Goal: Task Accomplishment & Management: Manage account settings

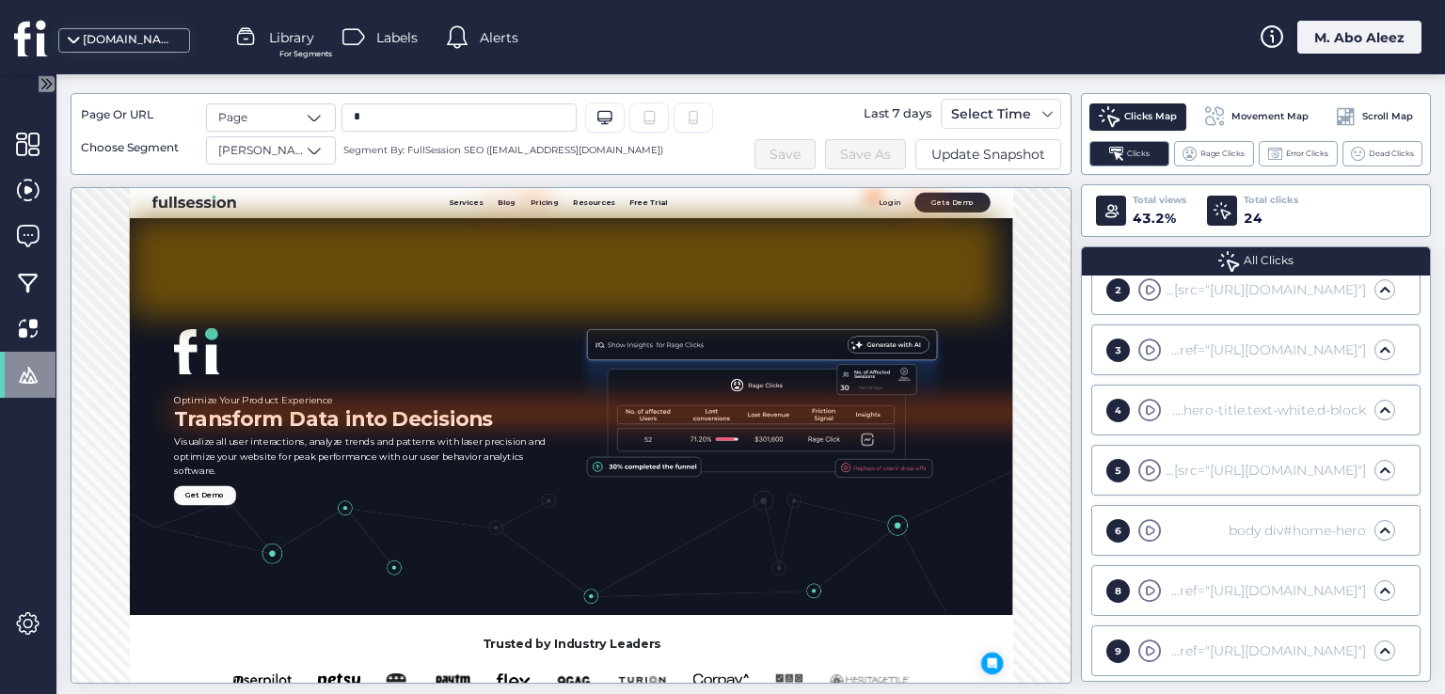
click at [1374, 35] on div "M. Abo Aleez" at bounding box center [1359, 37] width 124 height 33
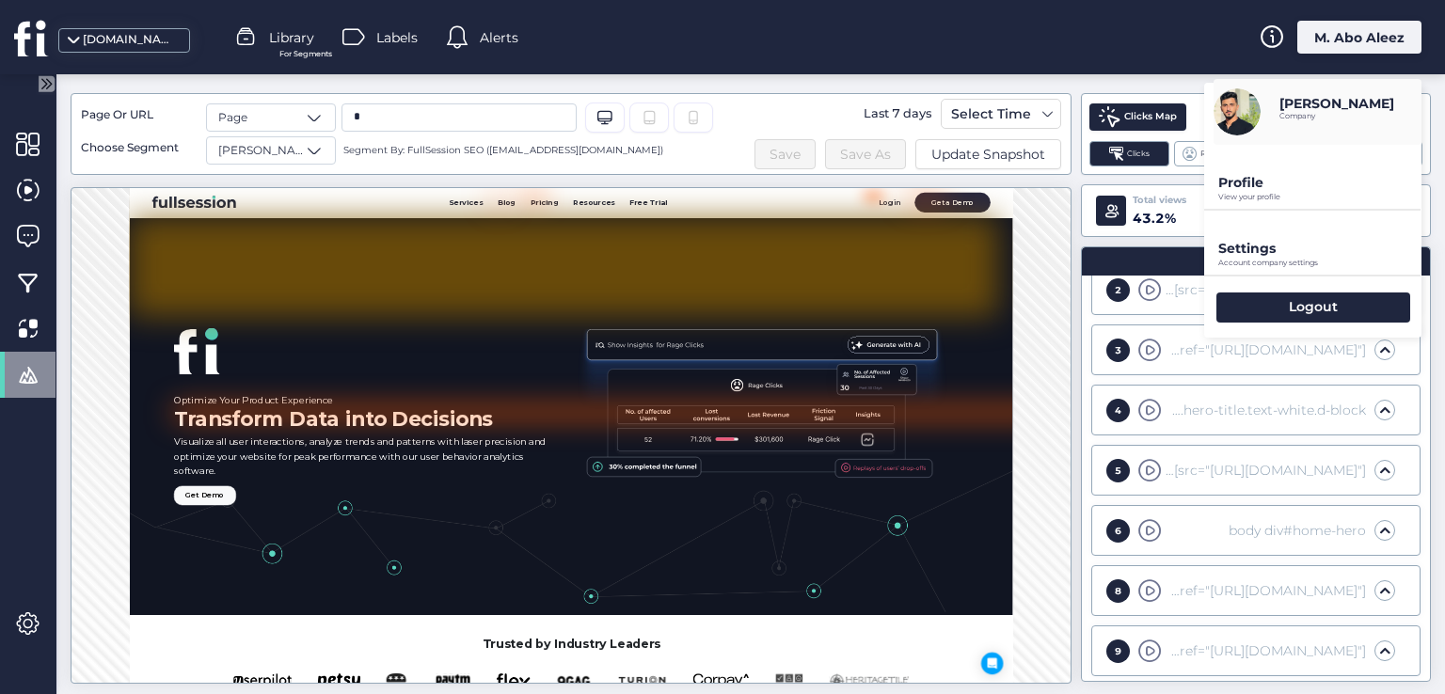
click at [1274, 252] on p "Settings" at bounding box center [1319, 248] width 203 height 17
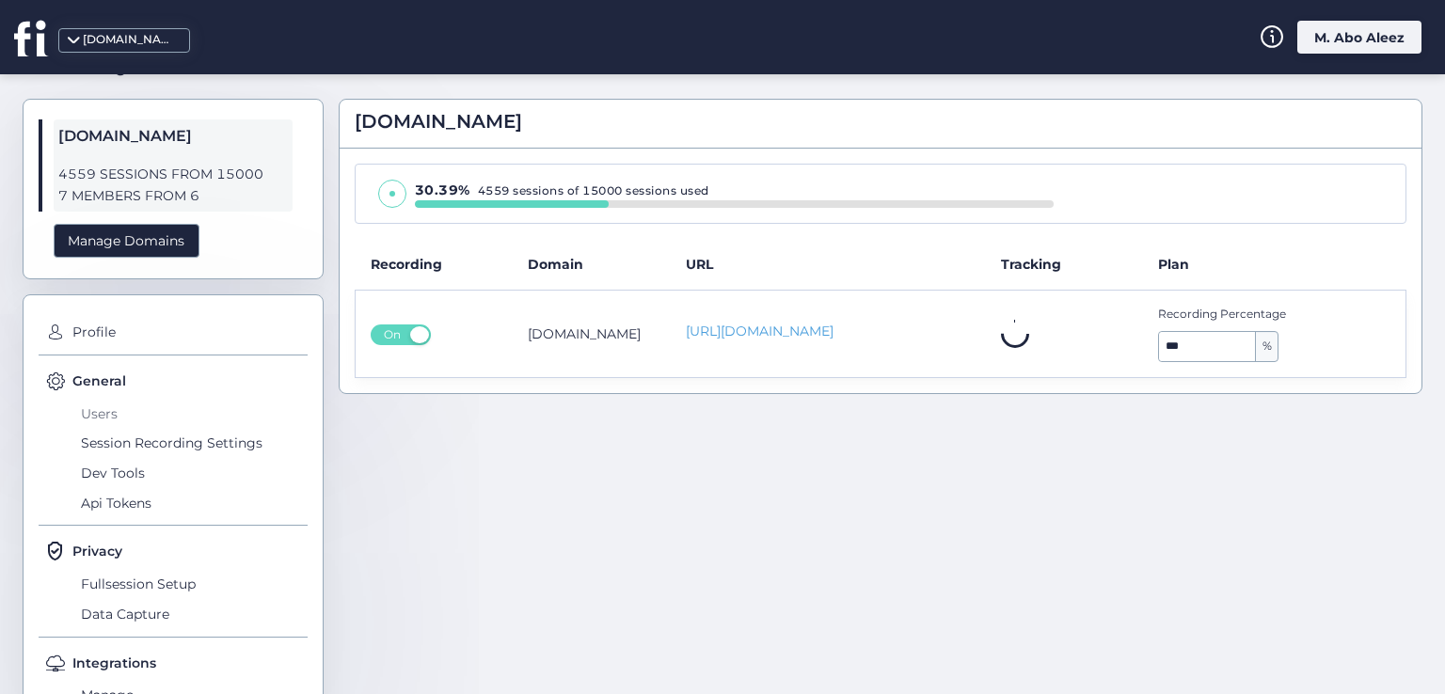
scroll to position [4, 0]
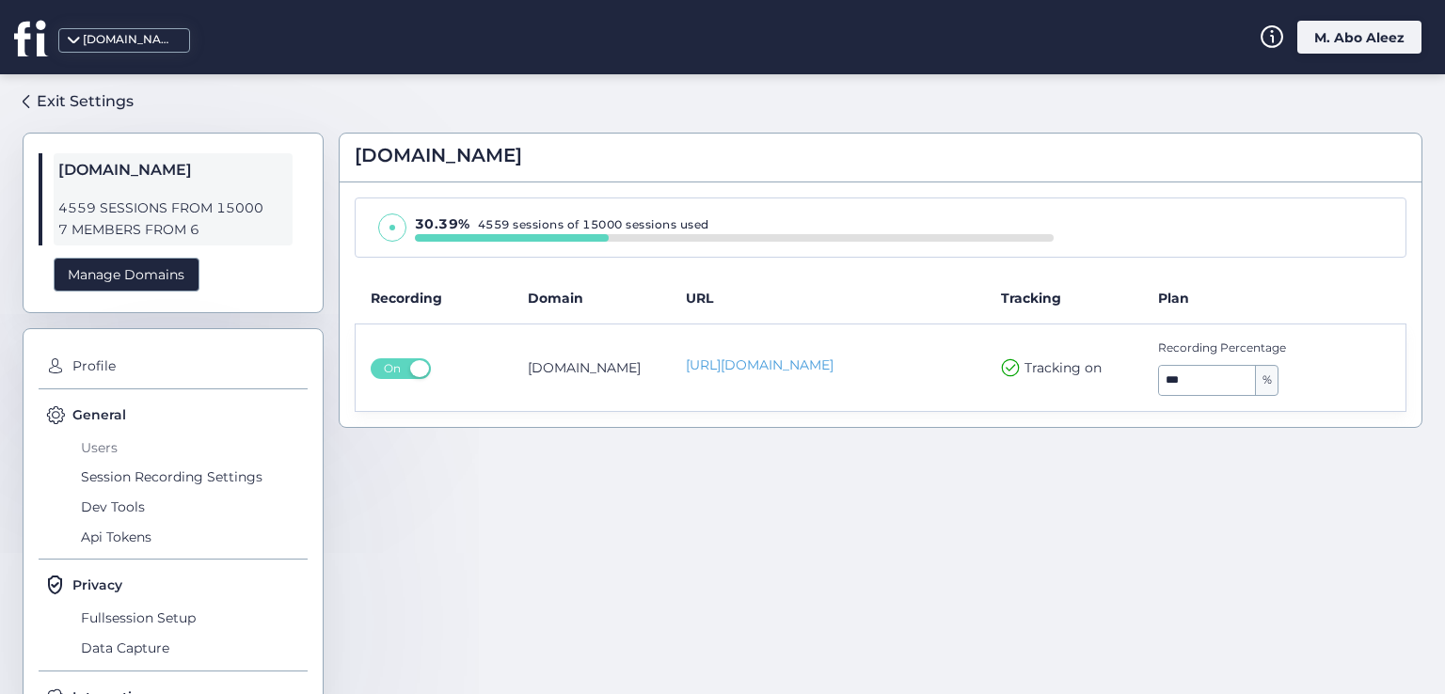
click at [109, 442] on span "Users" at bounding box center [191, 448] width 231 height 30
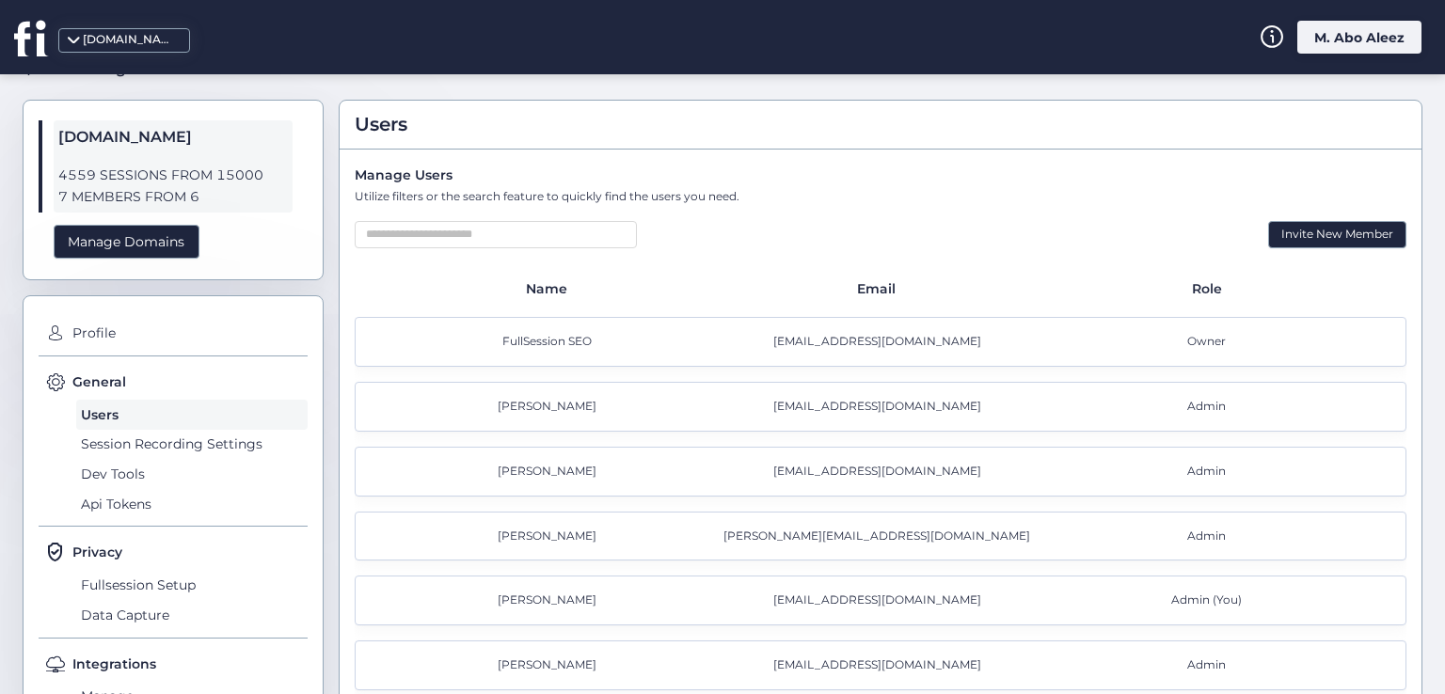
scroll to position [4, 0]
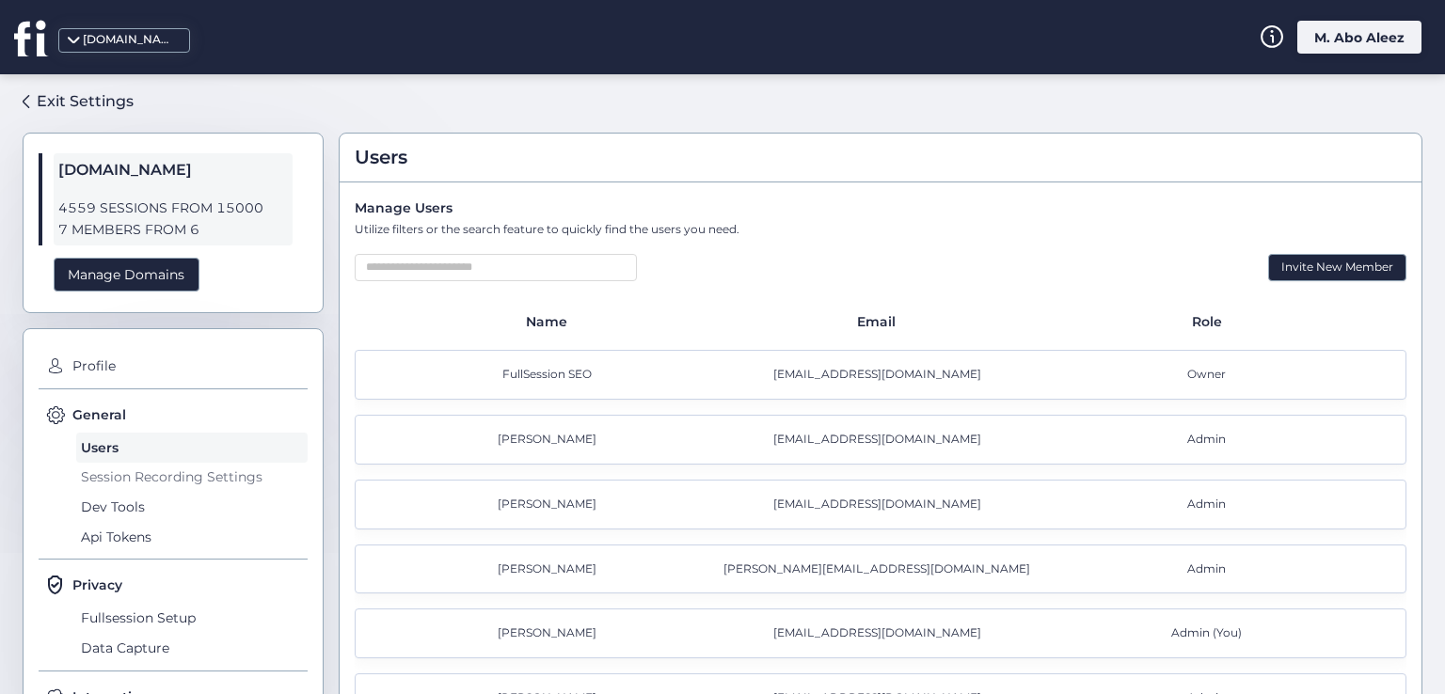
click at [243, 476] on span "Session Recording Settings" at bounding box center [191, 478] width 231 height 30
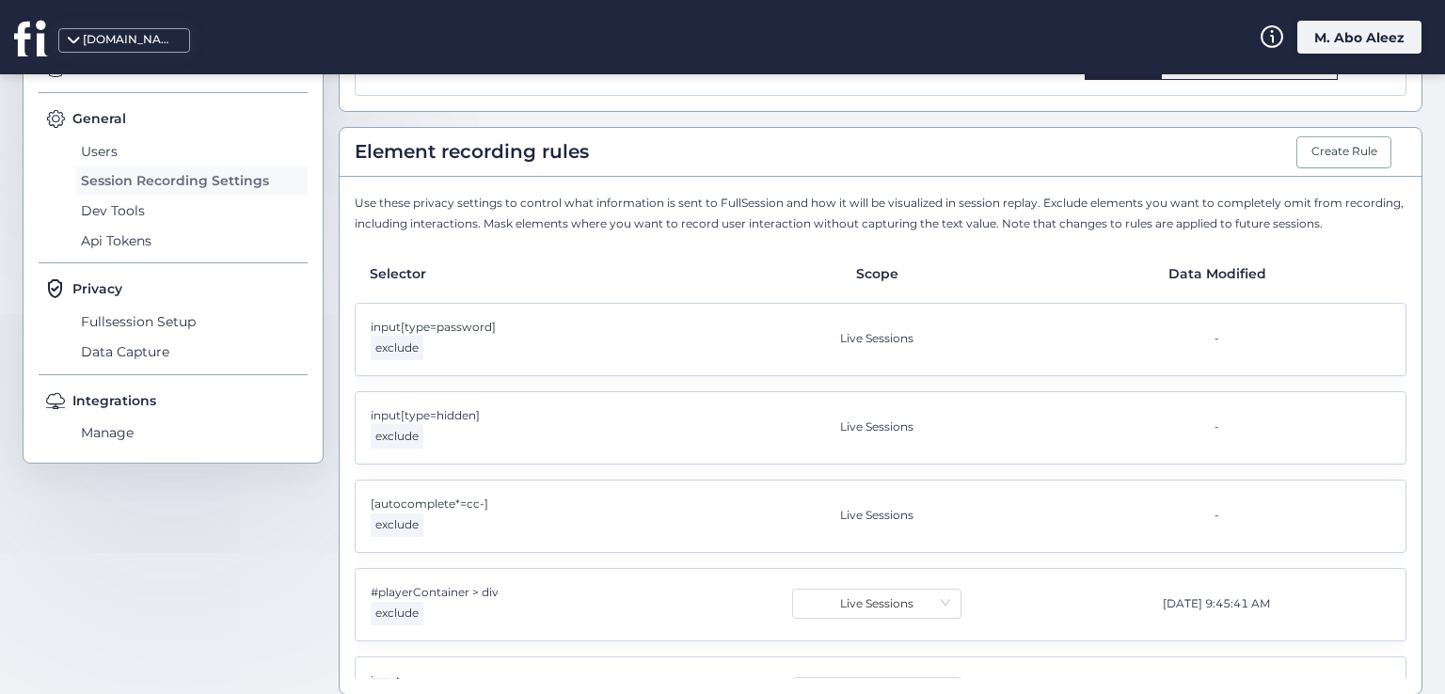
scroll to position [192, 0]
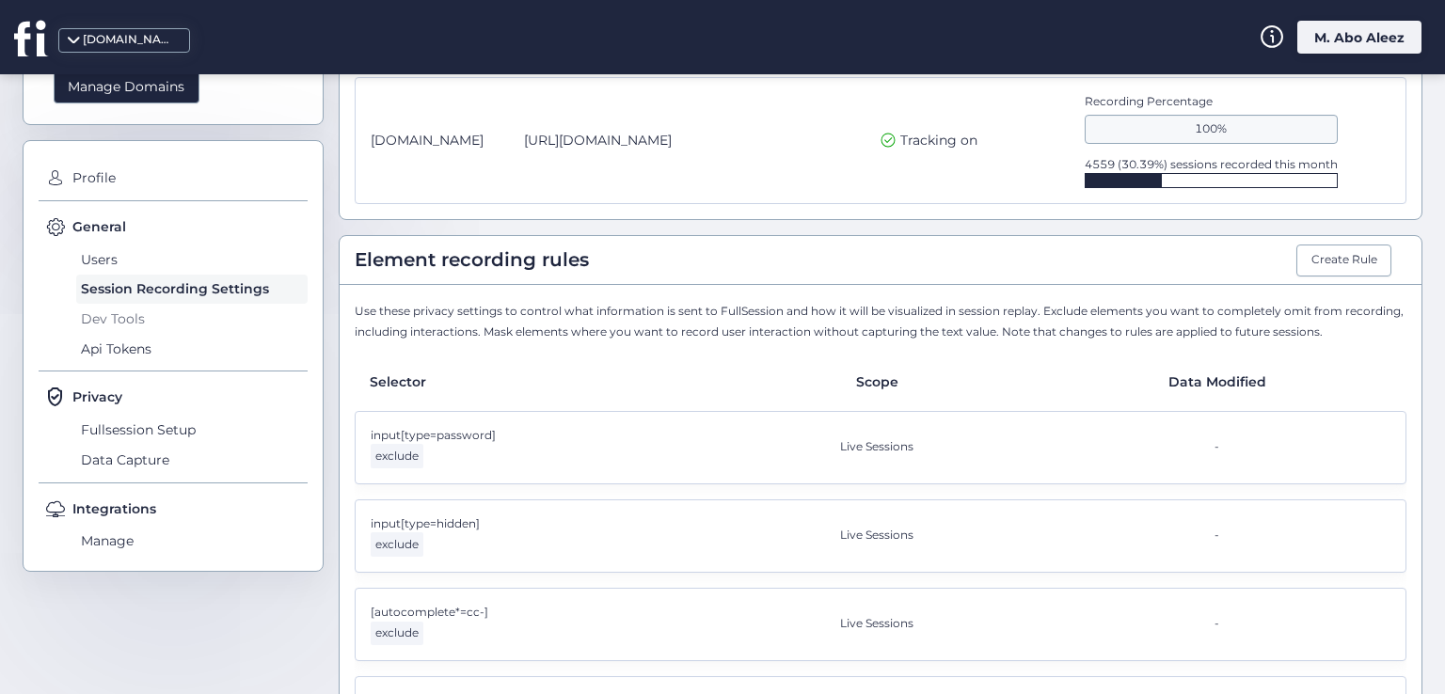
click at [148, 325] on span "Dev Tools" at bounding box center [191, 319] width 231 height 30
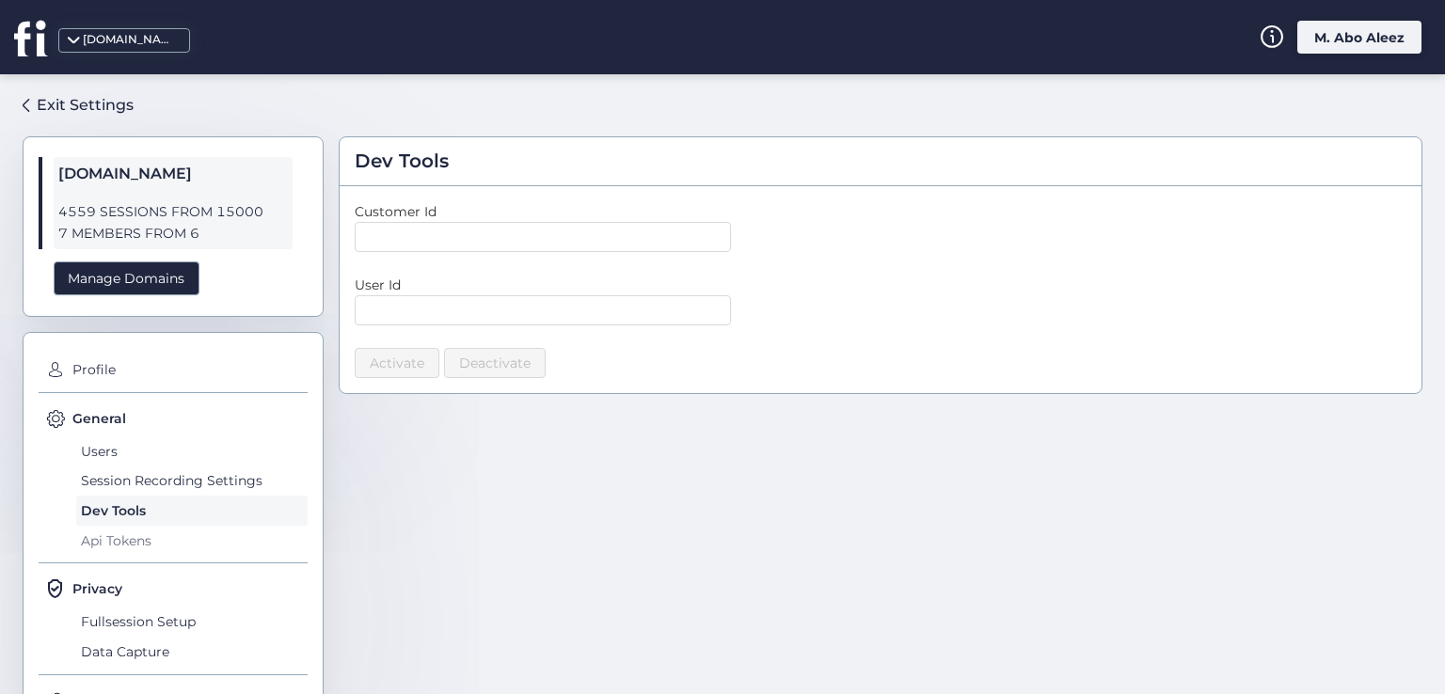
click at [142, 552] on span "Api Tokens" at bounding box center [191, 541] width 231 height 30
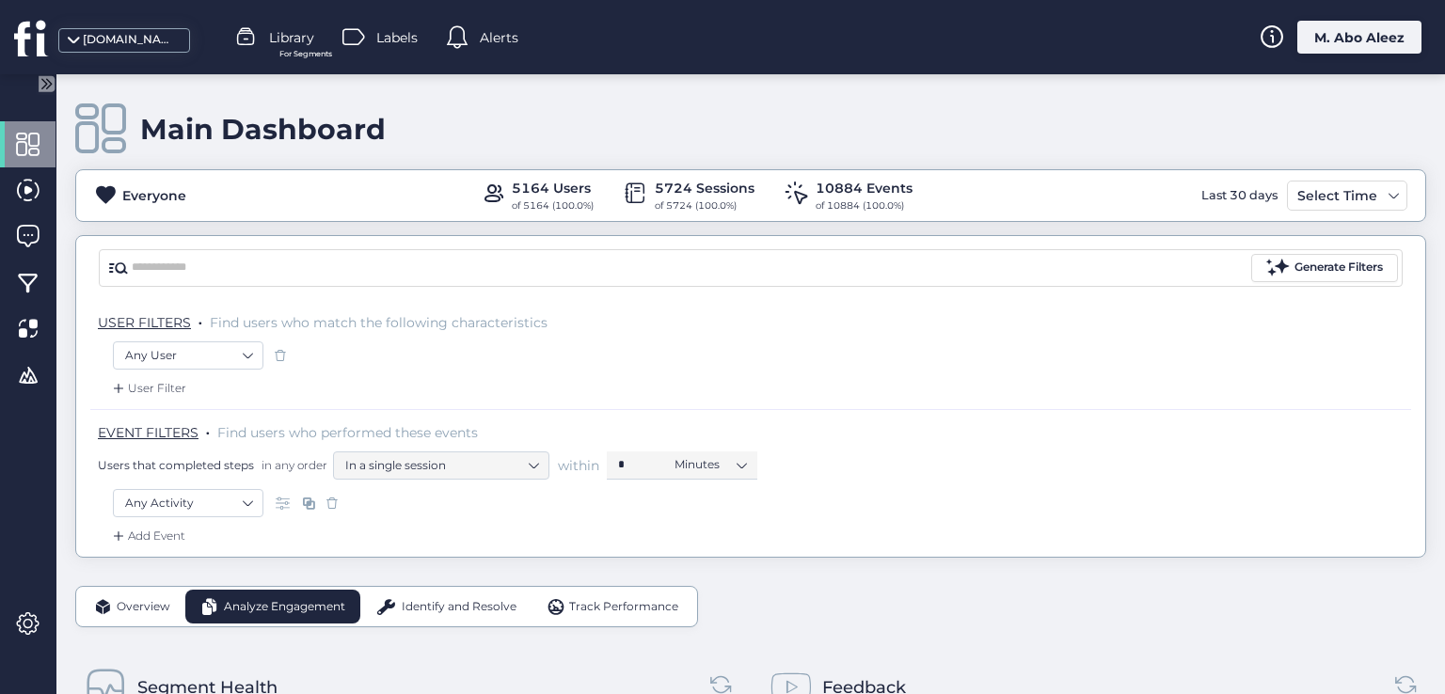
click at [1356, 36] on div "M. Abo Aleez" at bounding box center [1359, 37] width 124 height 33
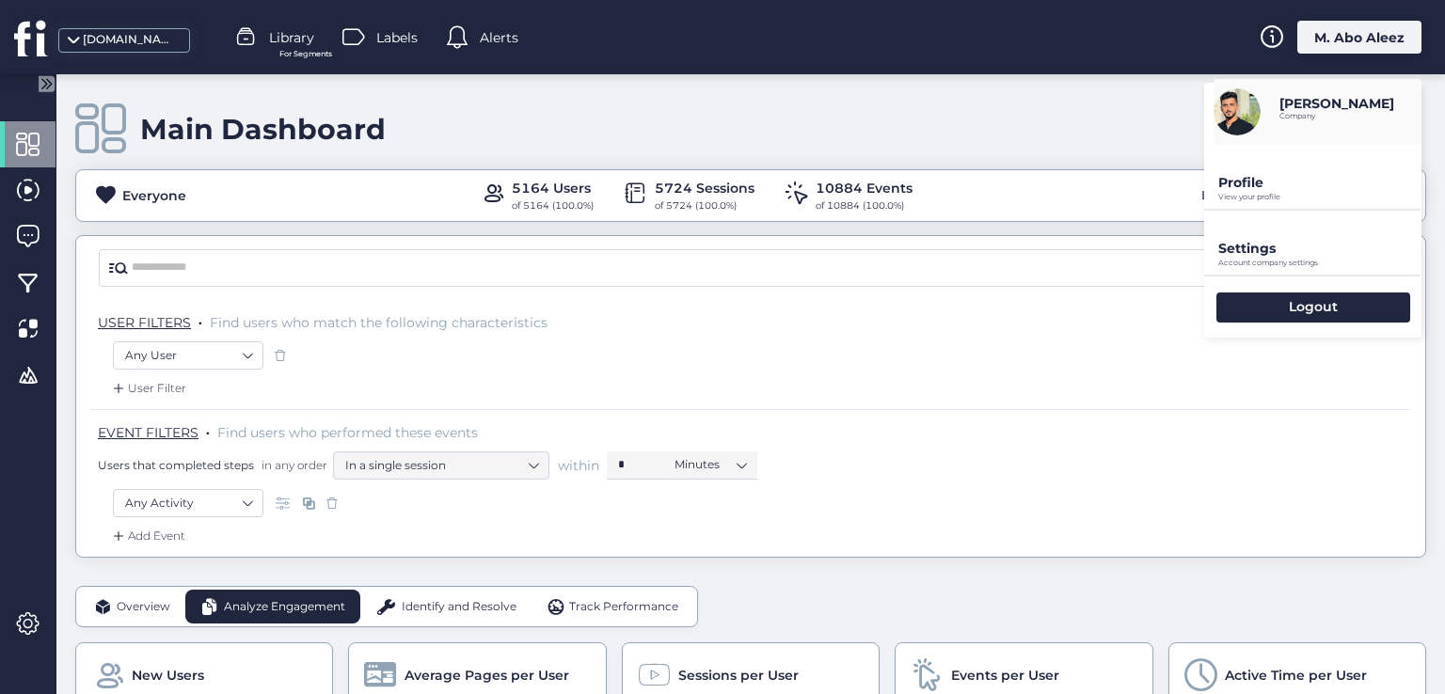
click at [1267, 270] on div "Settings Account company settings" at bounding box center [1312, 243] width 217 height 64
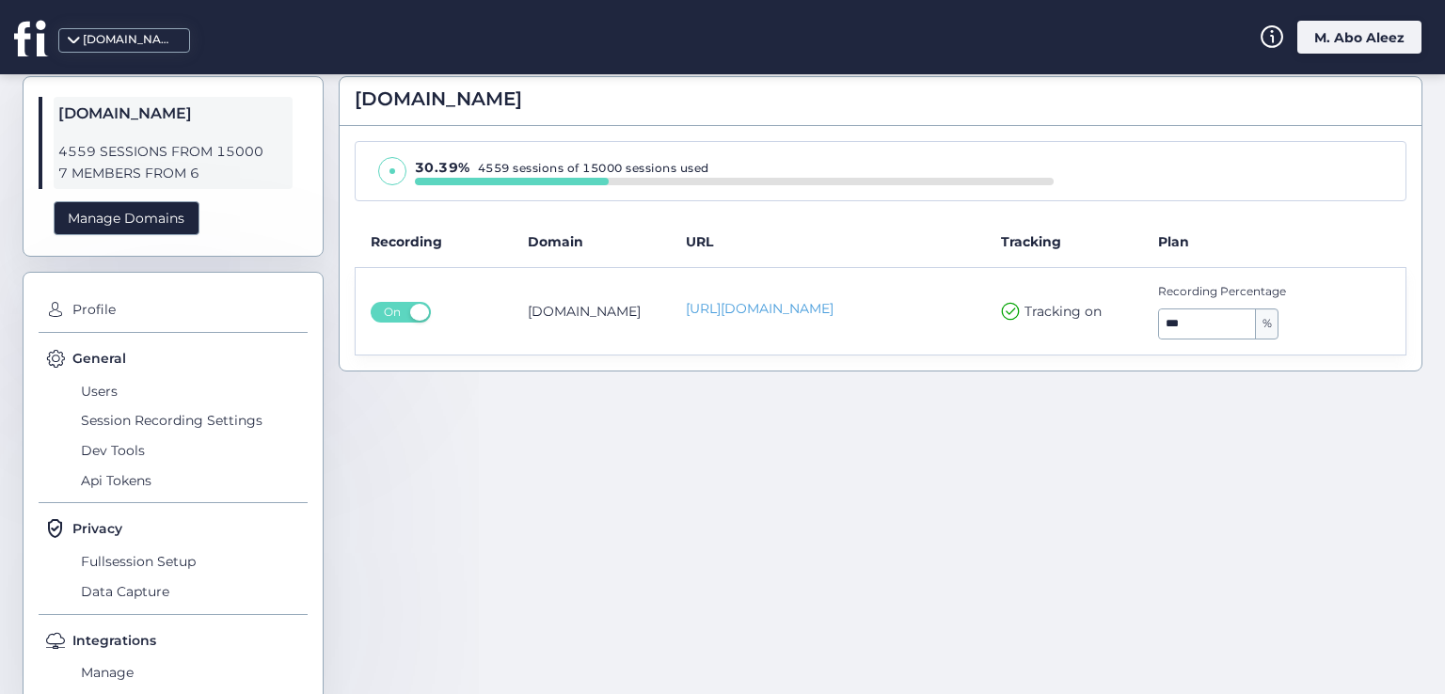
scroll to position [98, 0]
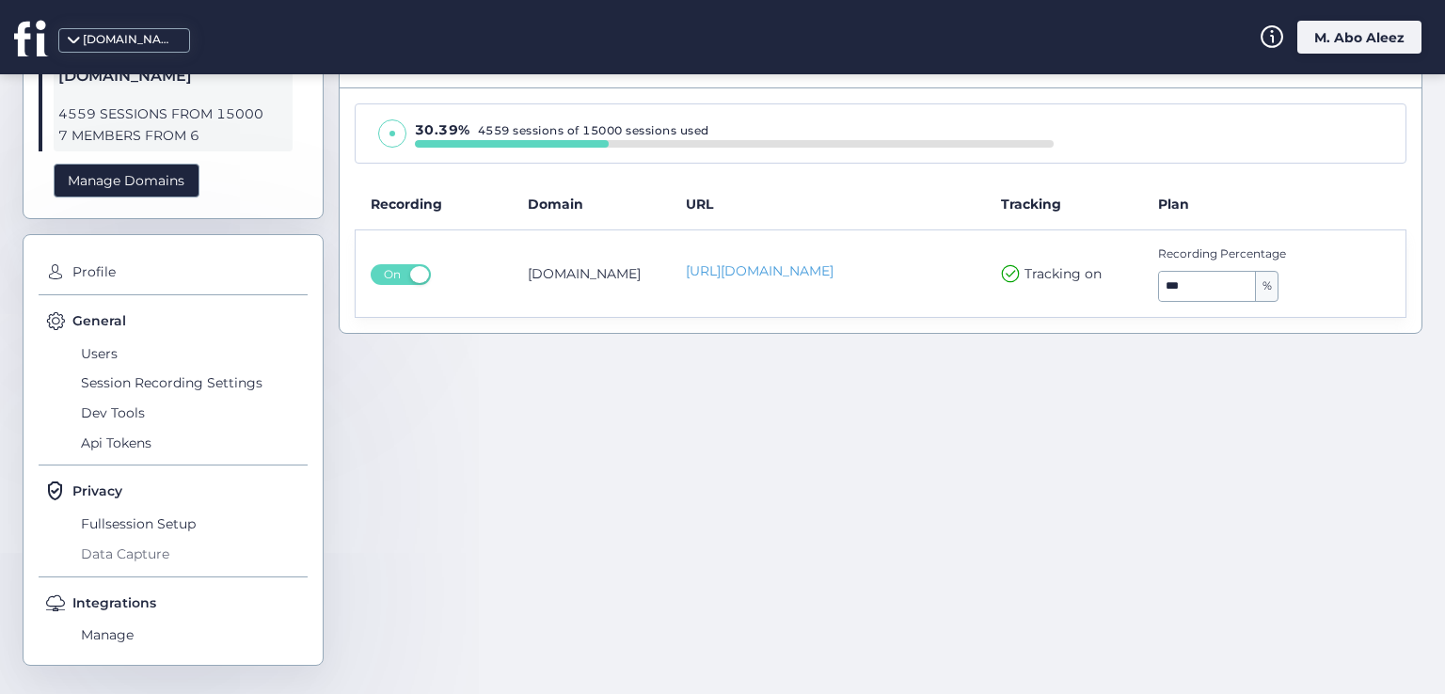
click at [150, 541] on span "Data Capture" at bounding box center [191, 554] width 231 height 30
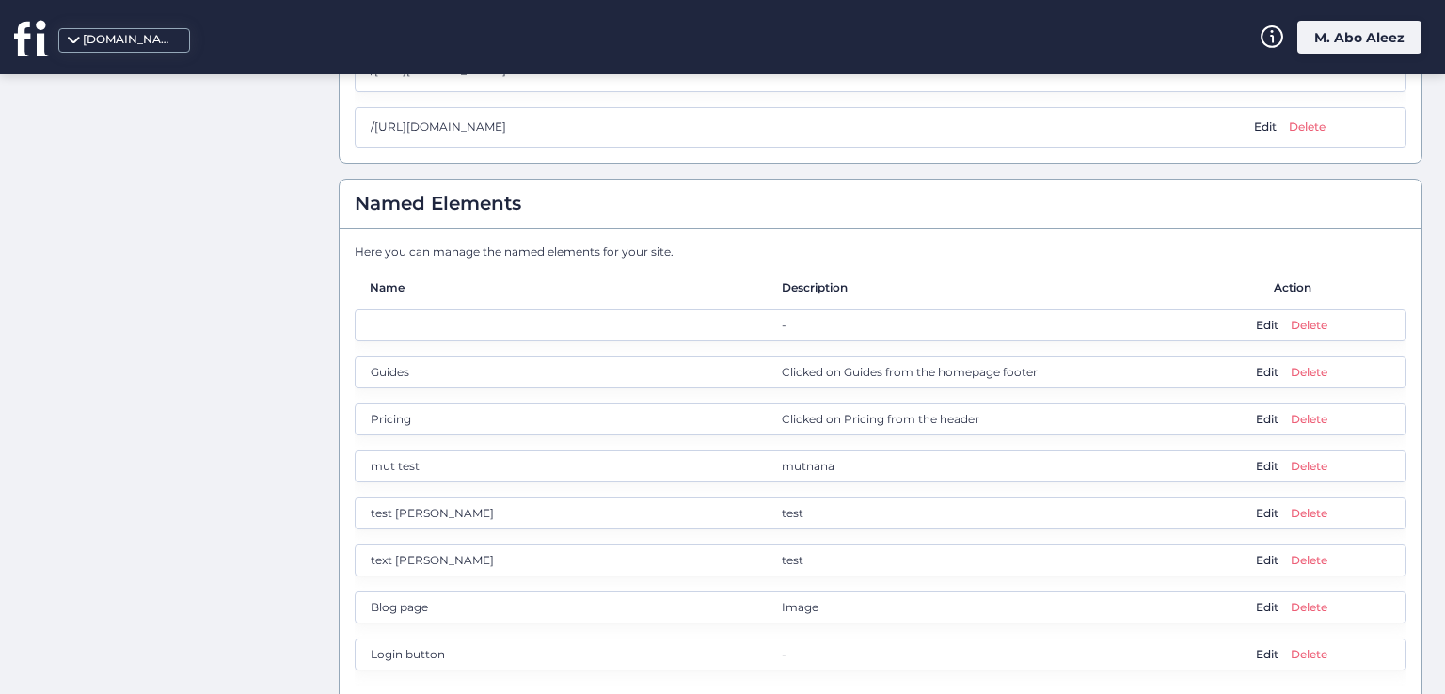
scroll to position [1012, 0]
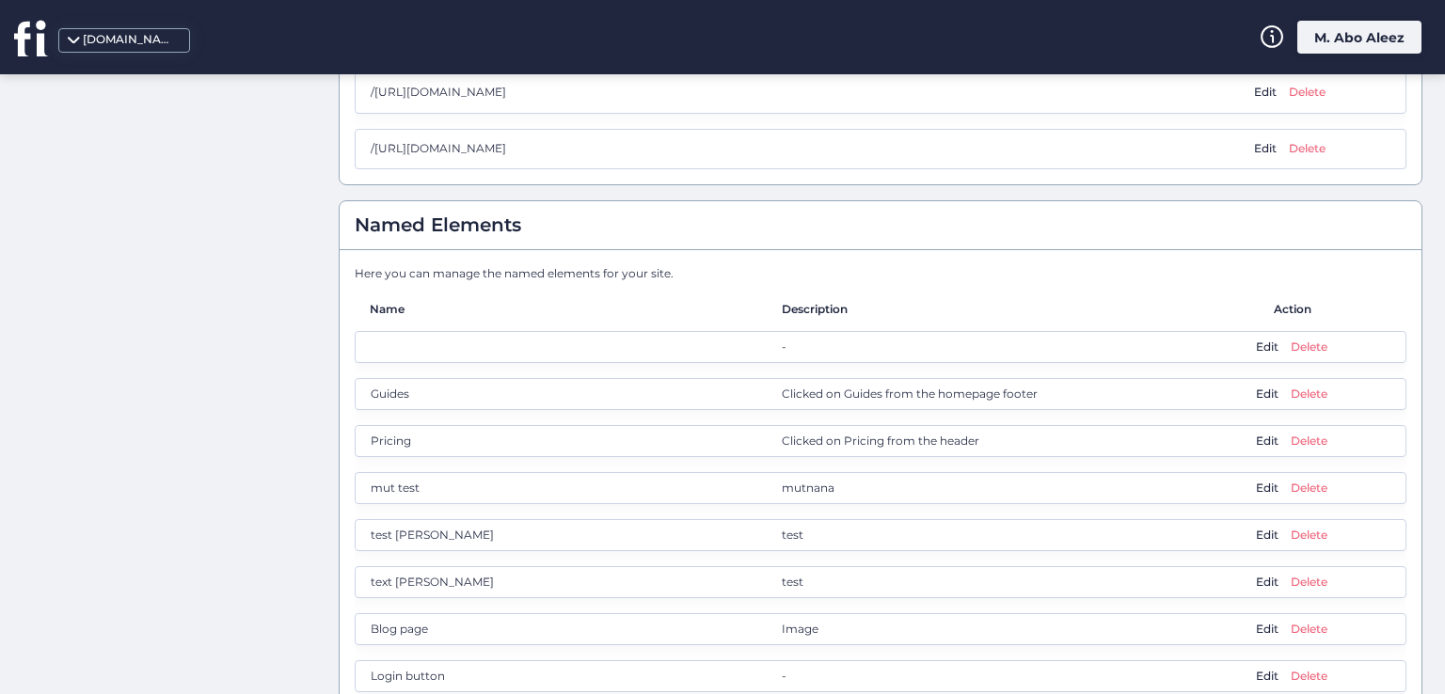
click at [1285, 208] on div "Named Elements" at bounding box center [881, 225] width 1082 height 49
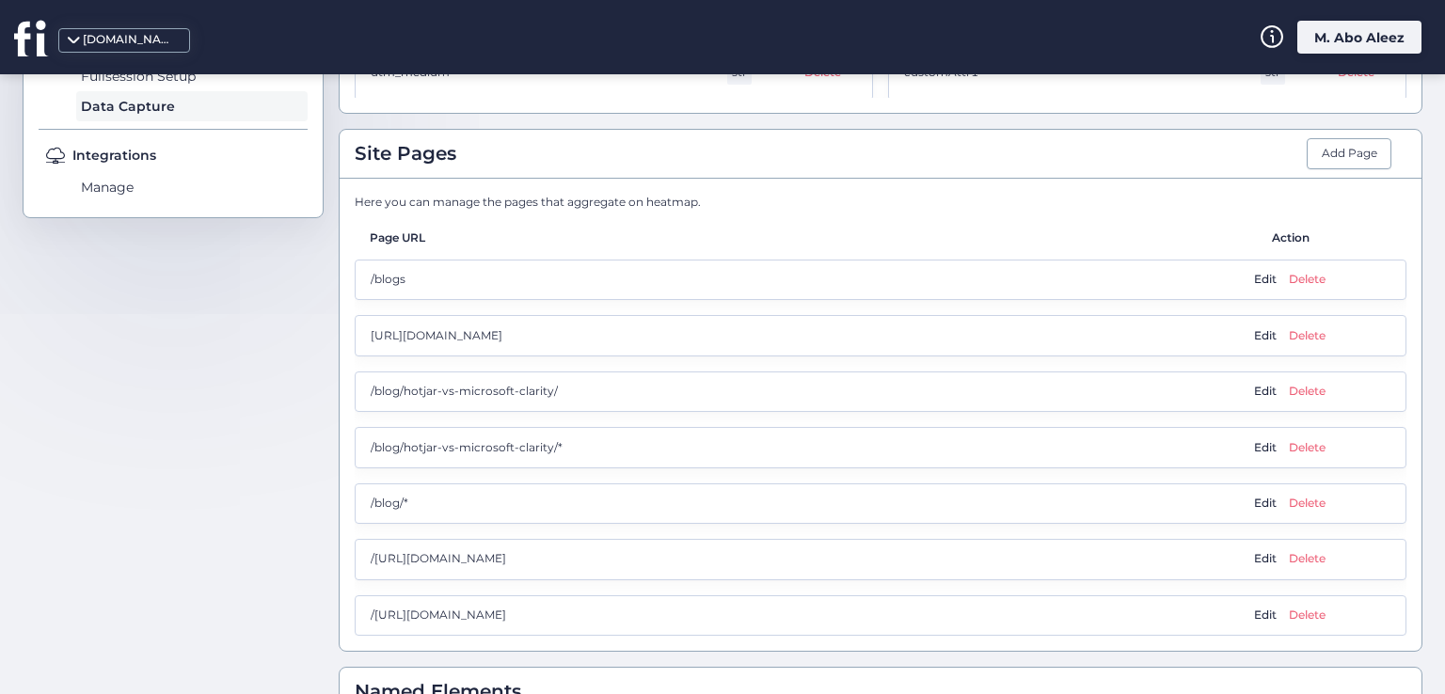
scroll to position [542, 0]
click at [1254, 278] on span "Edit" at bounding box center [1265, 284] width 23 height 18
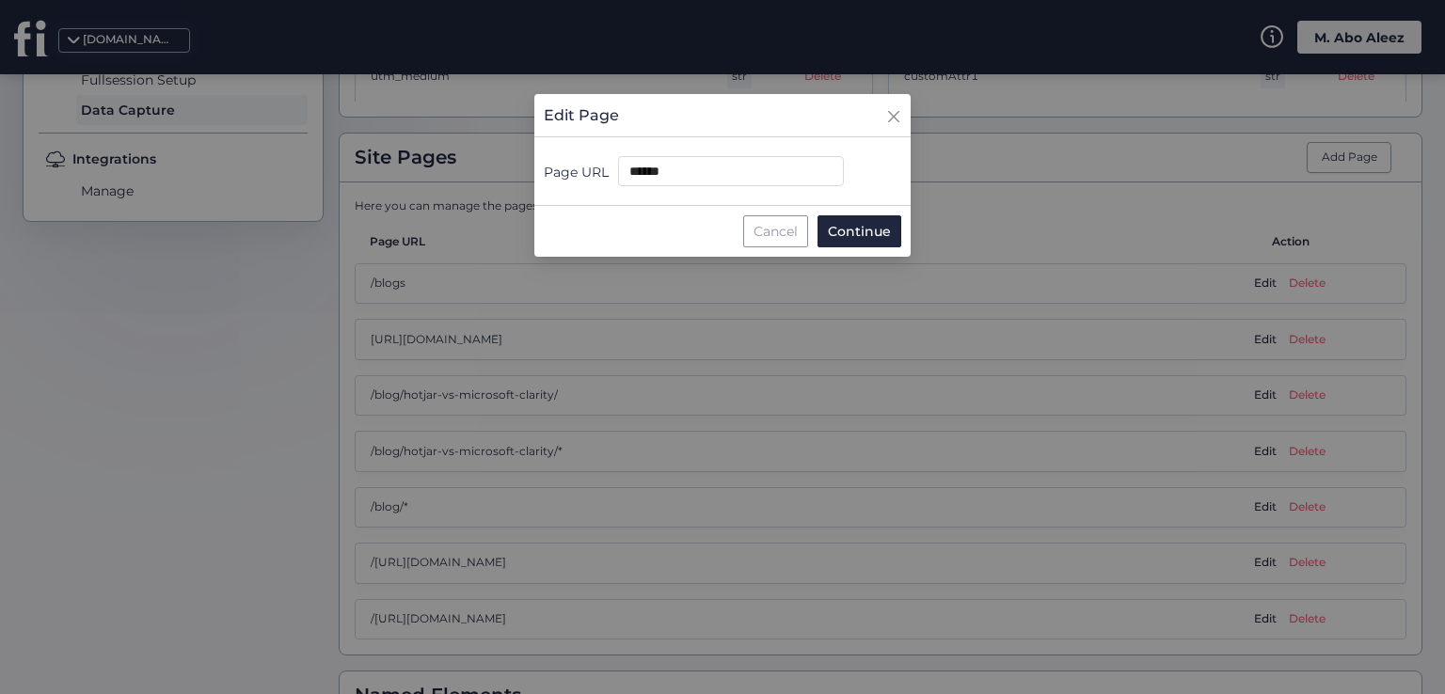
click at [755, 228] on div "Cancel" at bounding box center [775, 231] width 65 height 32
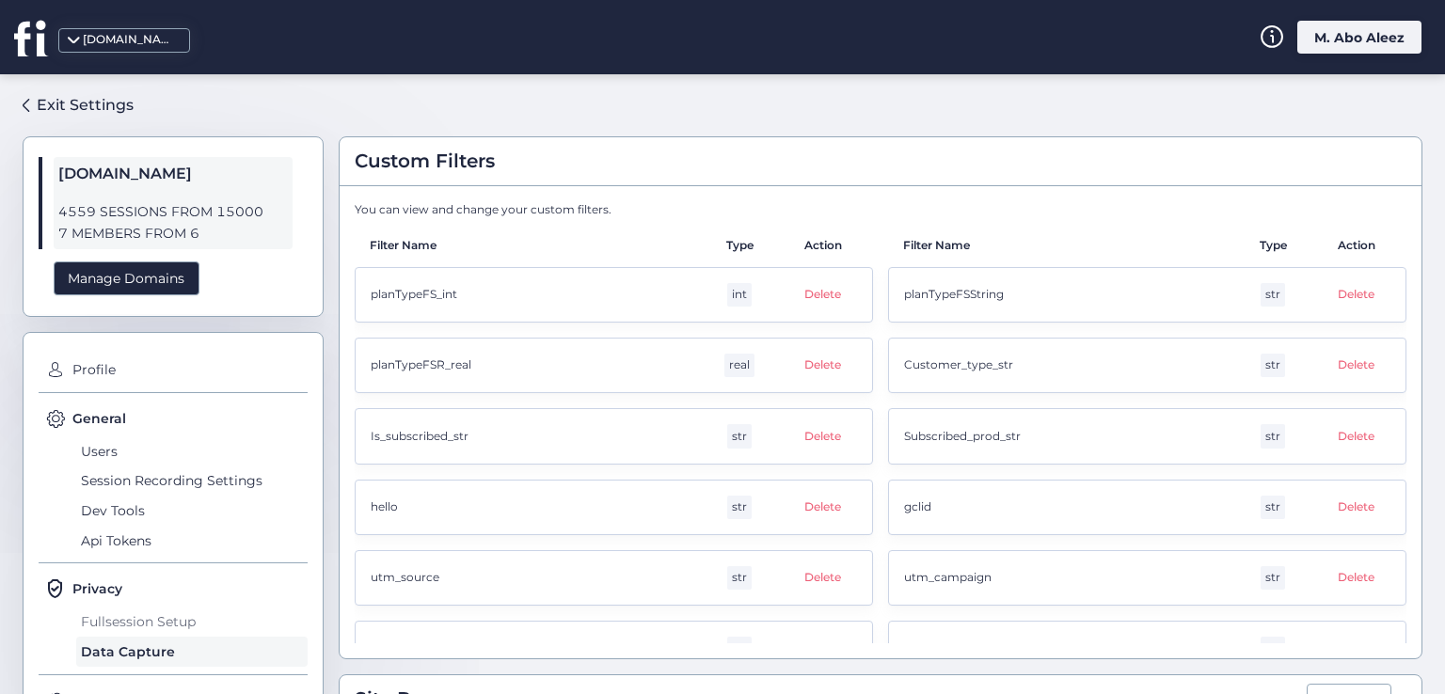
scroll to position [94, 0]
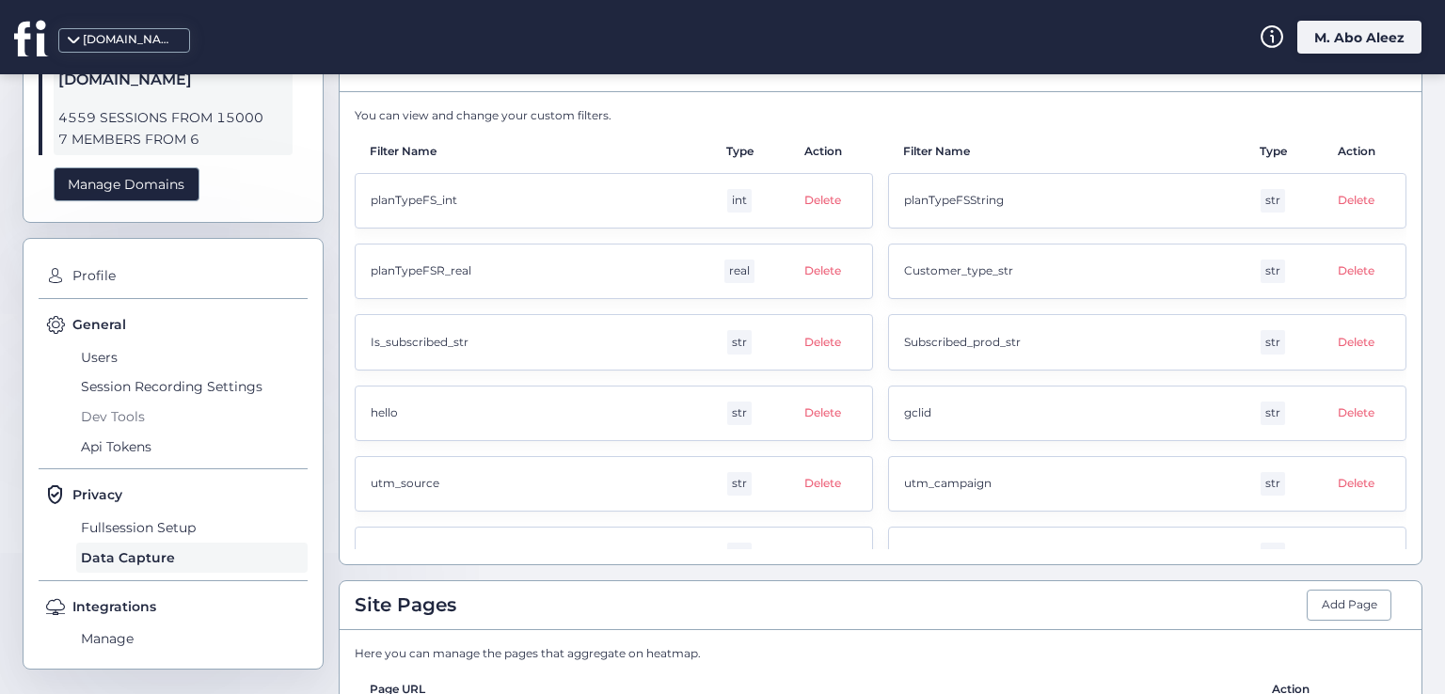
click at [128, 413] on span "Dev Tools" at bounding box center [191, 417] width 231 height 30
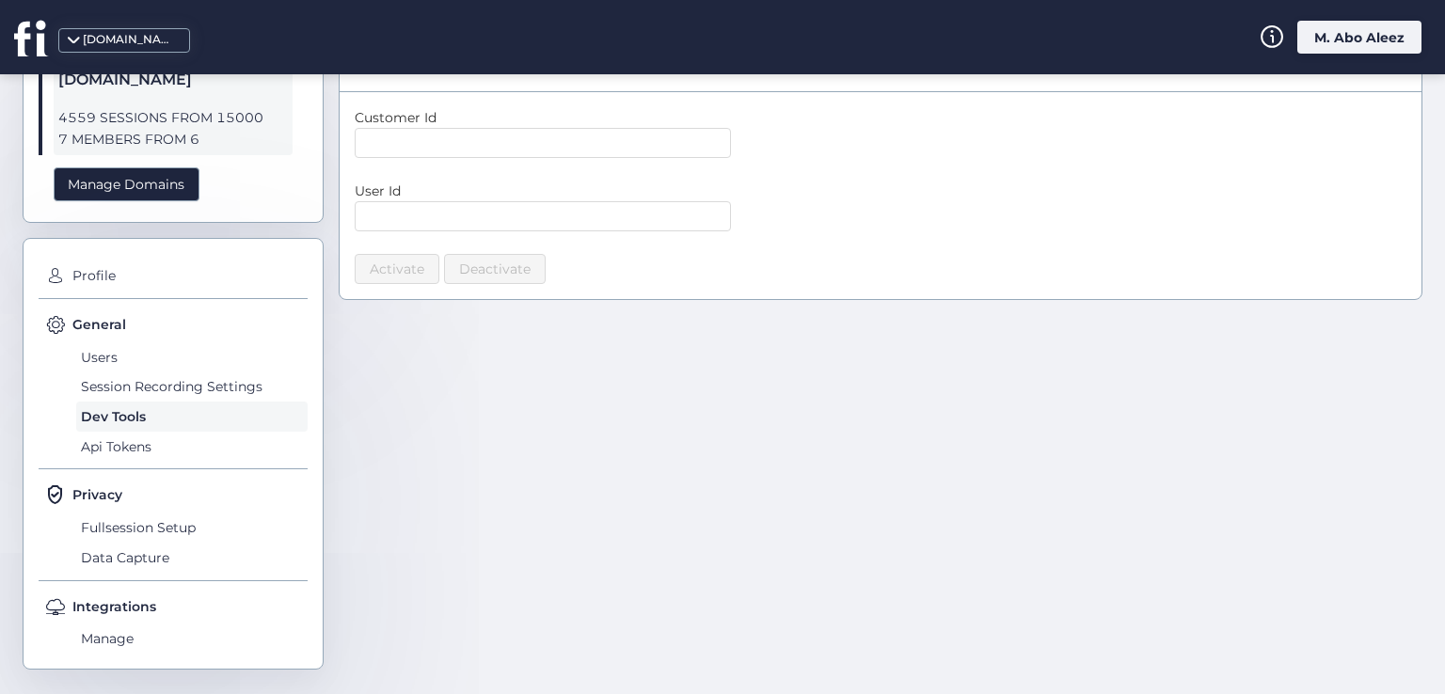
click at [534, 125] on form "Customer Id User Id Activate Deactivate" at bounding box center [881, 195] width 1052 height 177
click at [546, 133] on input "text" at bounding box center [543, 143] width 376 height 30
click at [857, 159] on form "Customer Id User Id Activate Deactivate" at bounding box center [881, 195] width 1052 height 177
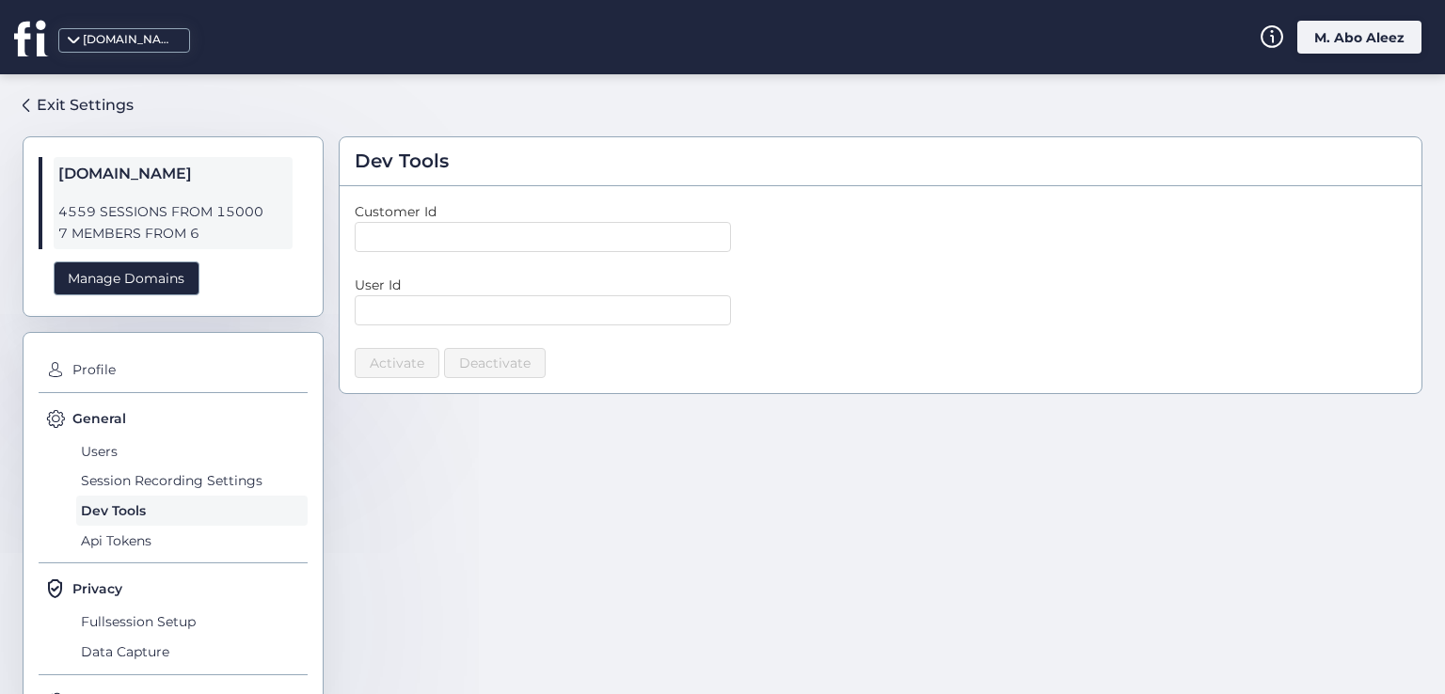
click at [625, 253] on form "Customer Id User Id Activate Deactivate" at bounding box center [881, 289] width 1052 height 177
click at [621, 245] on input "text" at bounding box center [543, 237] width 376 height 30
type input "*"
click at [824, 239] on div "*" at bounding box center [618, 237] width 526 height 30
click at [817, 244] on div "*" at bounding box center [618, 237] width 526 height 30
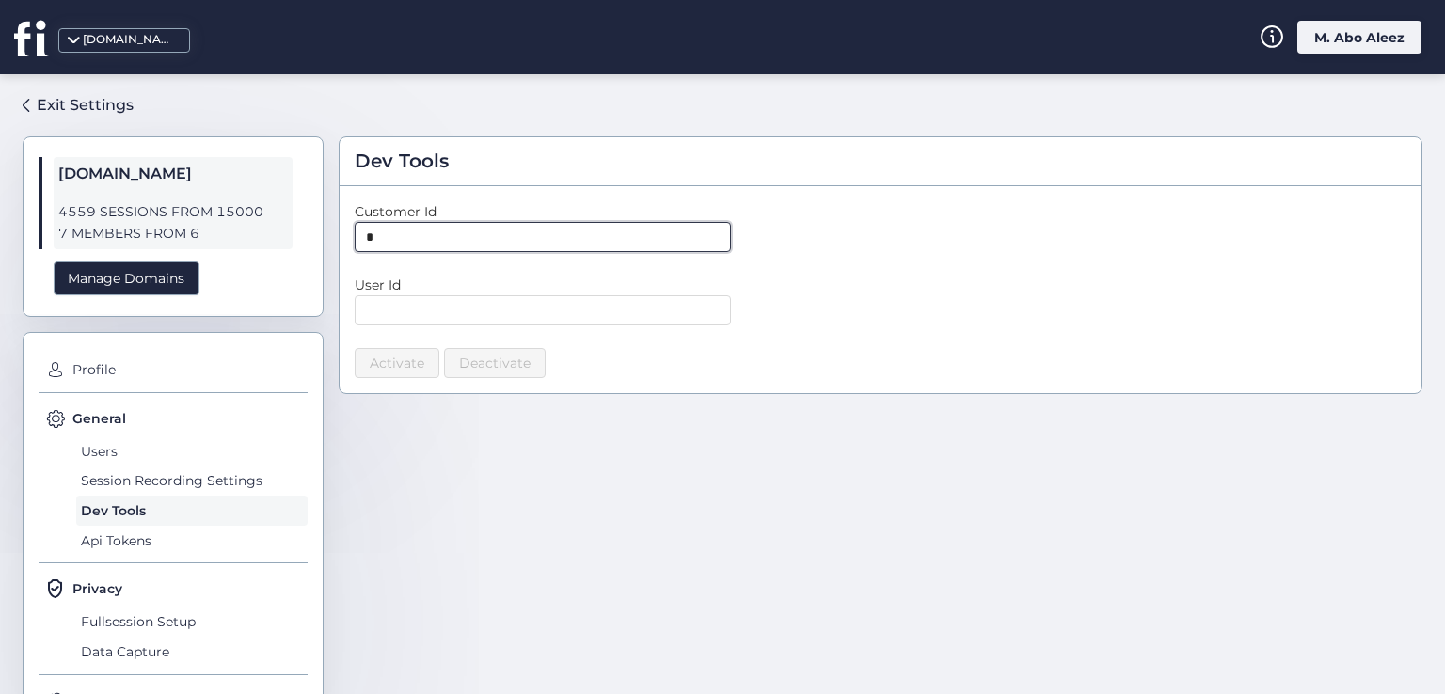
click at [696, 247] on input "*" at bounding box center [543, 237] width 376 height 30
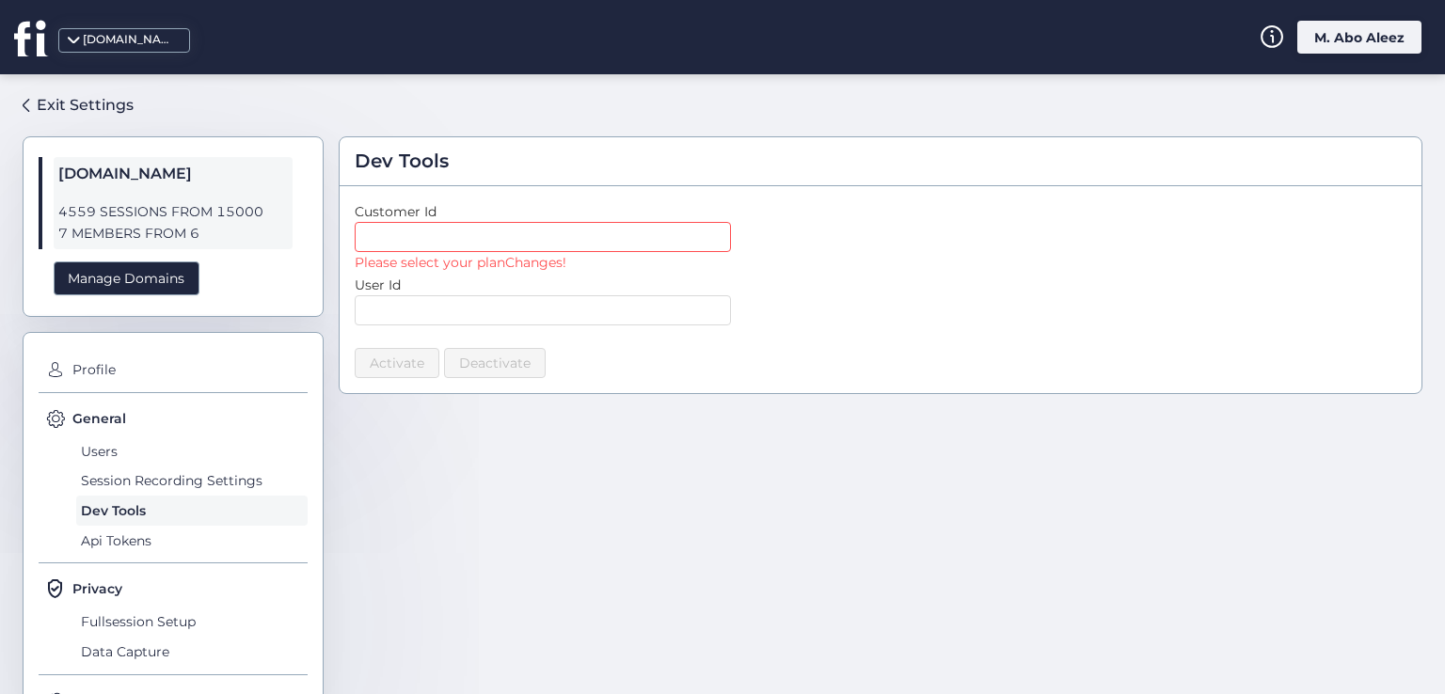
click at [798, 254] on div "Please select your planChanges!" at bounding box center [618, 262] width 526 height 21
drag, startPoint x: 611, startPoint y: 260, endPoint x: 349, endPoint y: 261, distance: 262.4
click at [349, 261] on div "Customer Id Please select your planChanges! User Id Activate Deactivate" at bounding box center [881, 289] width 1082 height 207
click at [553, 323] on input "text" at bounding box center [543, 310] width 376 height 30
type input "*"
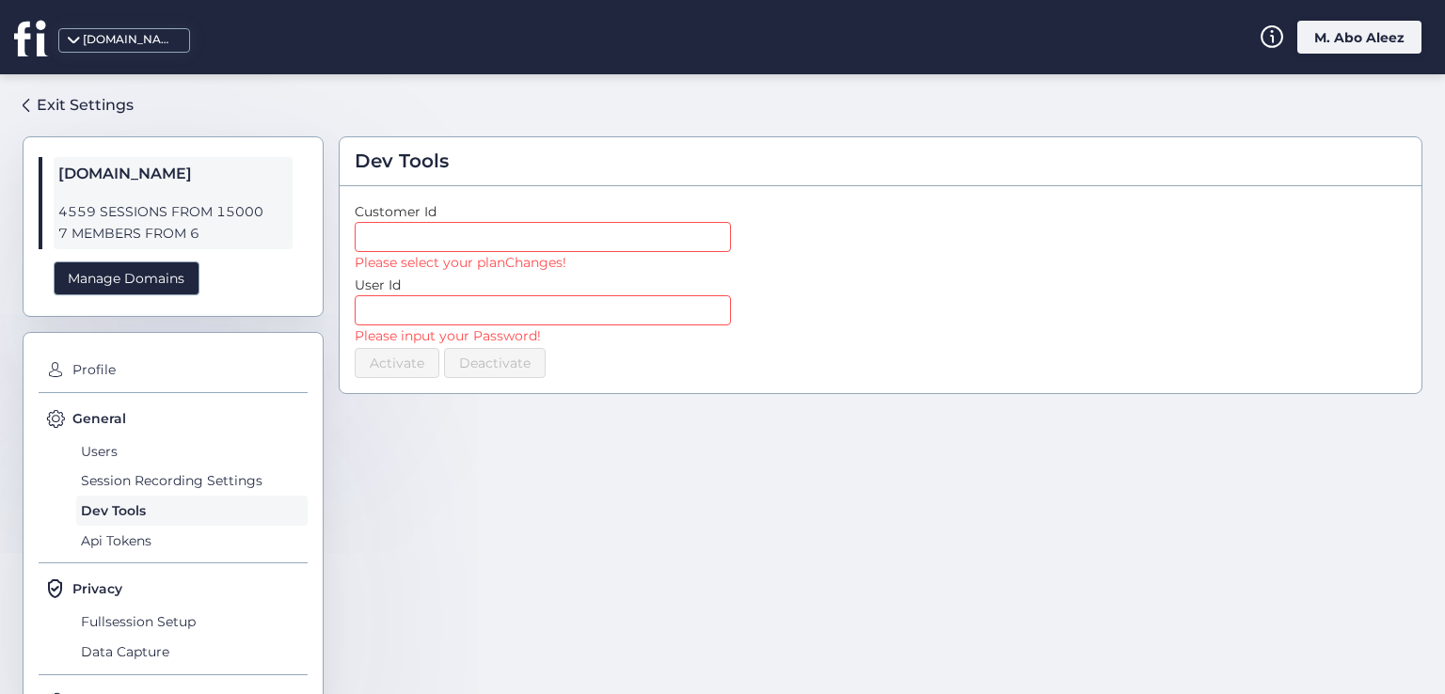
click at [804, 291] on form "Customer Id Please select your planChanges! User Id Please input your Password!…" at bounding box center [881, 289] width 1052 height 177
click at [174, 288] on div "Manage Domains" at bounding box center [127, 278] width 146 height 35
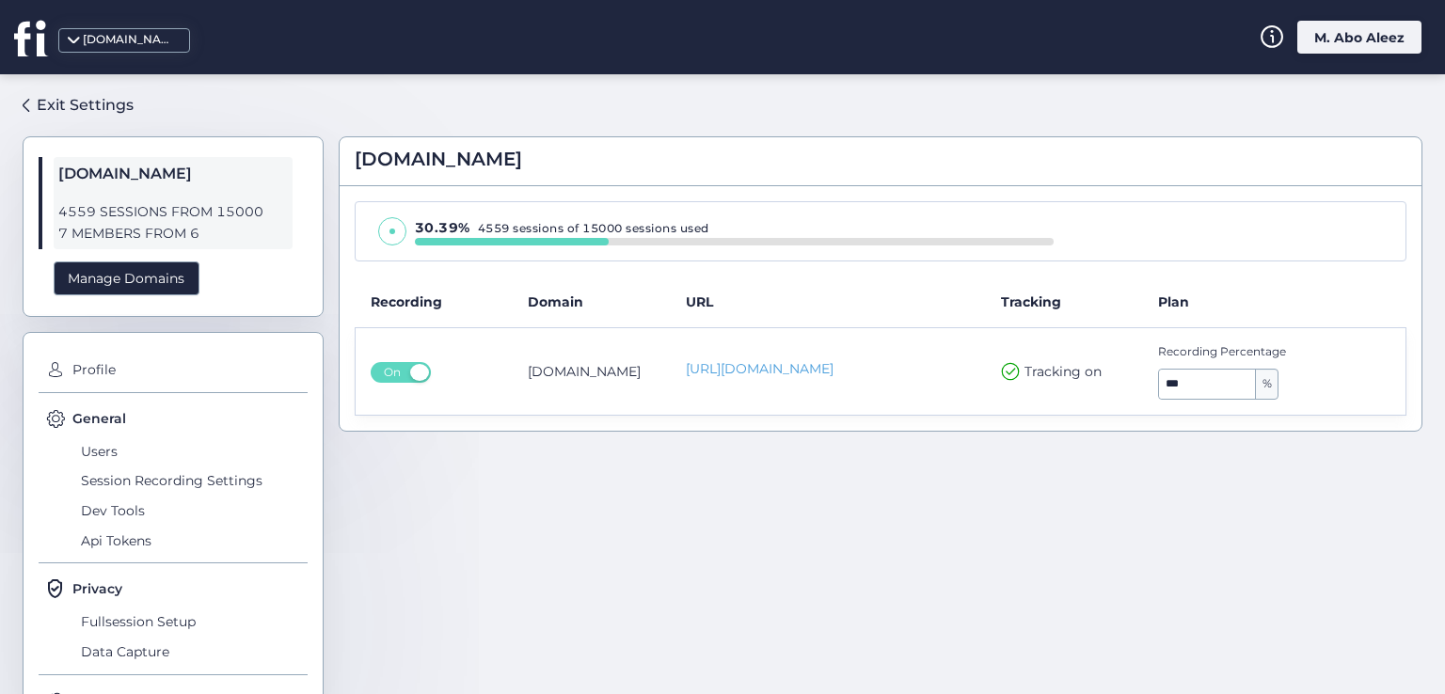
click at [1256, 385] on span "%" at bounding box center [1267, 385] width 22 height 30
drag, startPoint x: 1181, startPoint y: 392, endPoint x: 1132, endPoint y: 402, distance: 49.8
click at [1143, 402] on td "Recording Percentage *** %" at bounding box center [1274, 371] width 262 height 87
click at [134, 366] on span "Profile" at bounding box center [188, 371] width 240 height 30
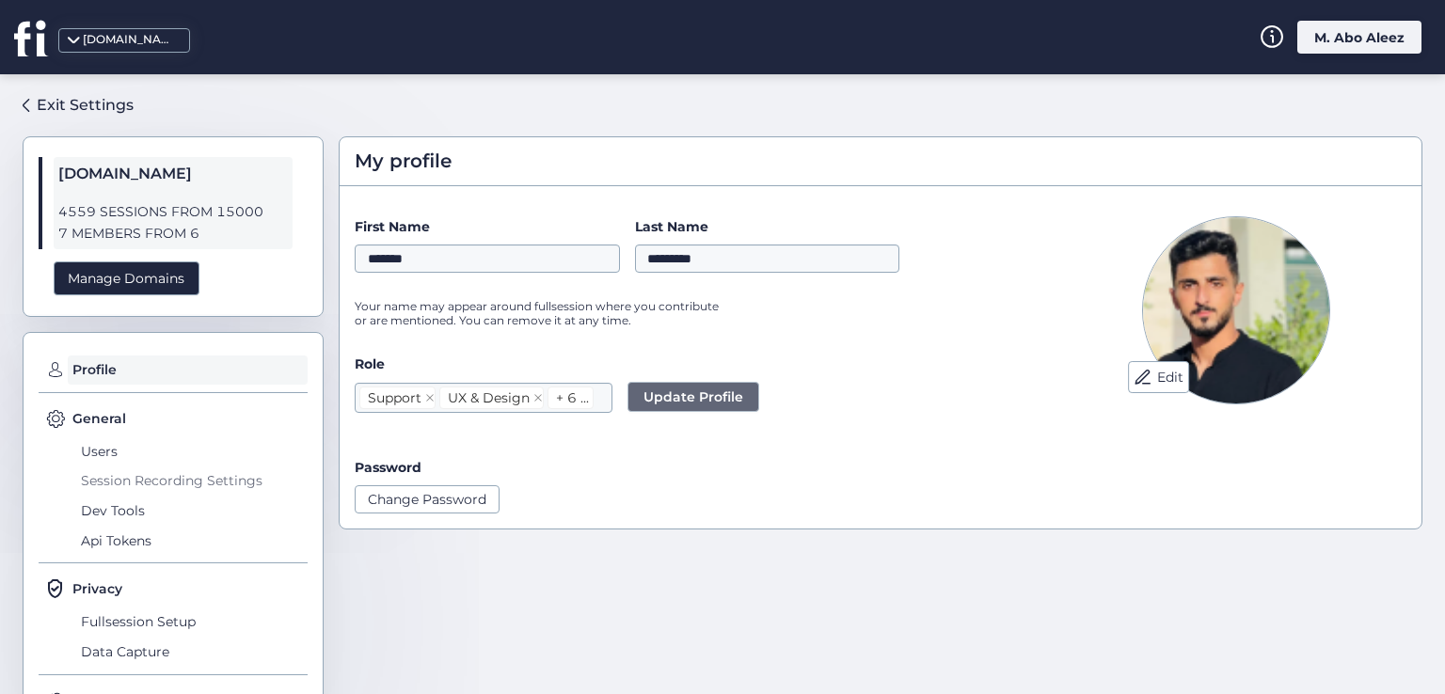
click at [138, 482] on span "Session Recording Settings" at bounding box center [191, 482] width 231 height 30
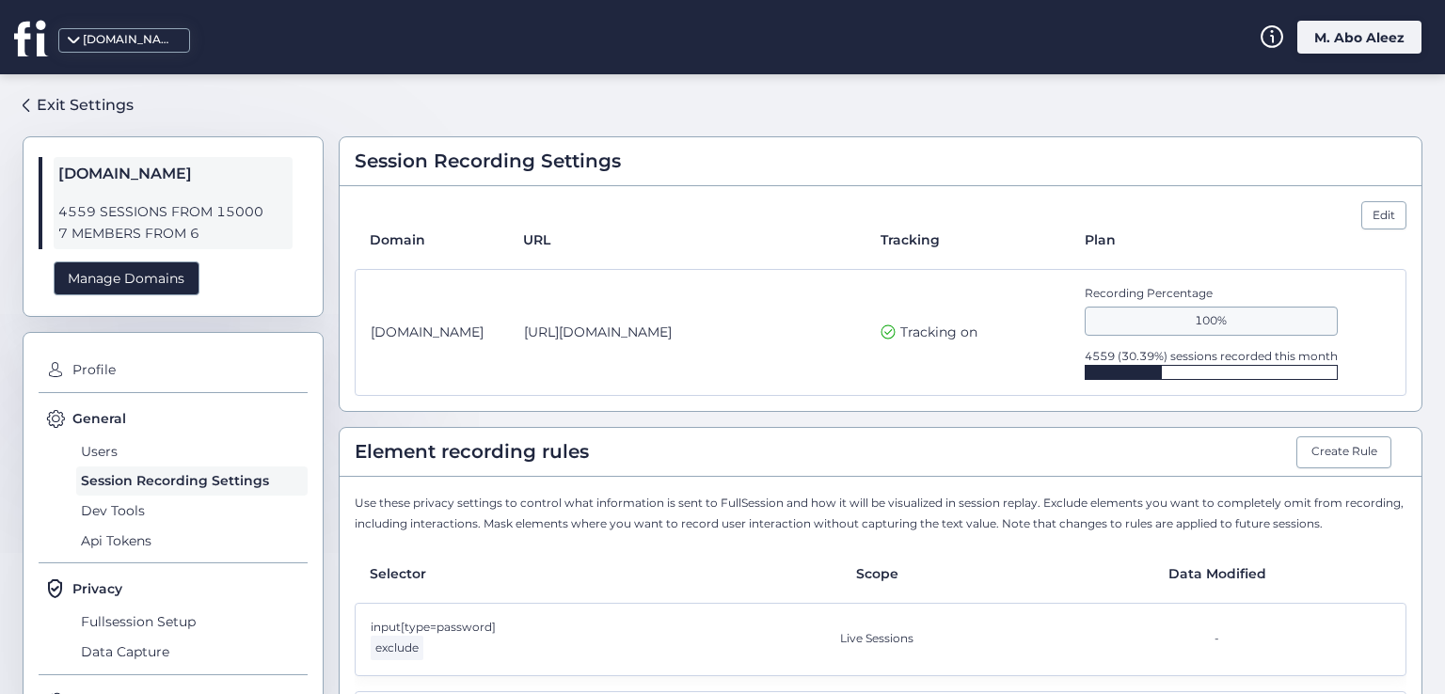
drag, startPoint x: 1139, startPoint y: 377, endPoint x: 1102, endPoint y: 385, distance: 37.4
click at [1102, 385] on div "[DOMAIN_NAME] [URL][DOMAIN_NAME] Tracking on Recording Percentage 100% 4559 (30…" at bounding box center [881, 333] width 1052 height 128
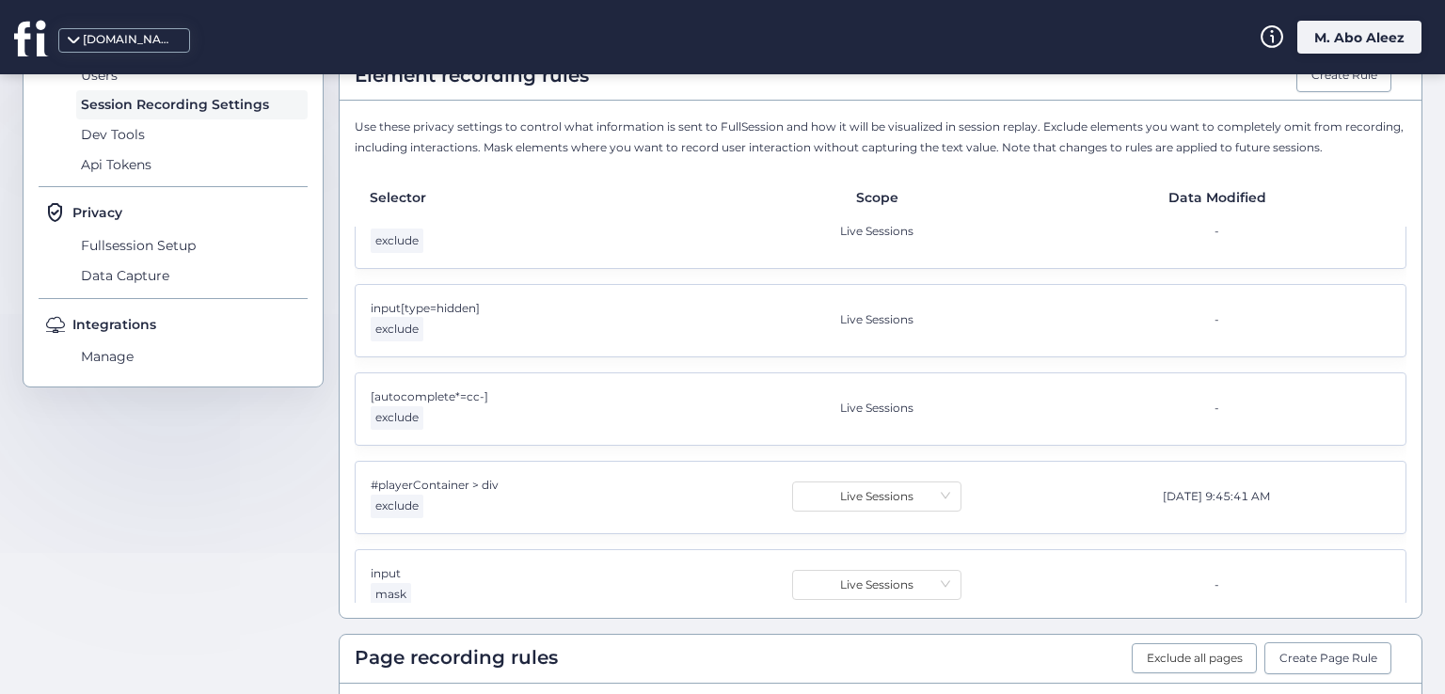
scroll to position [49, 0]
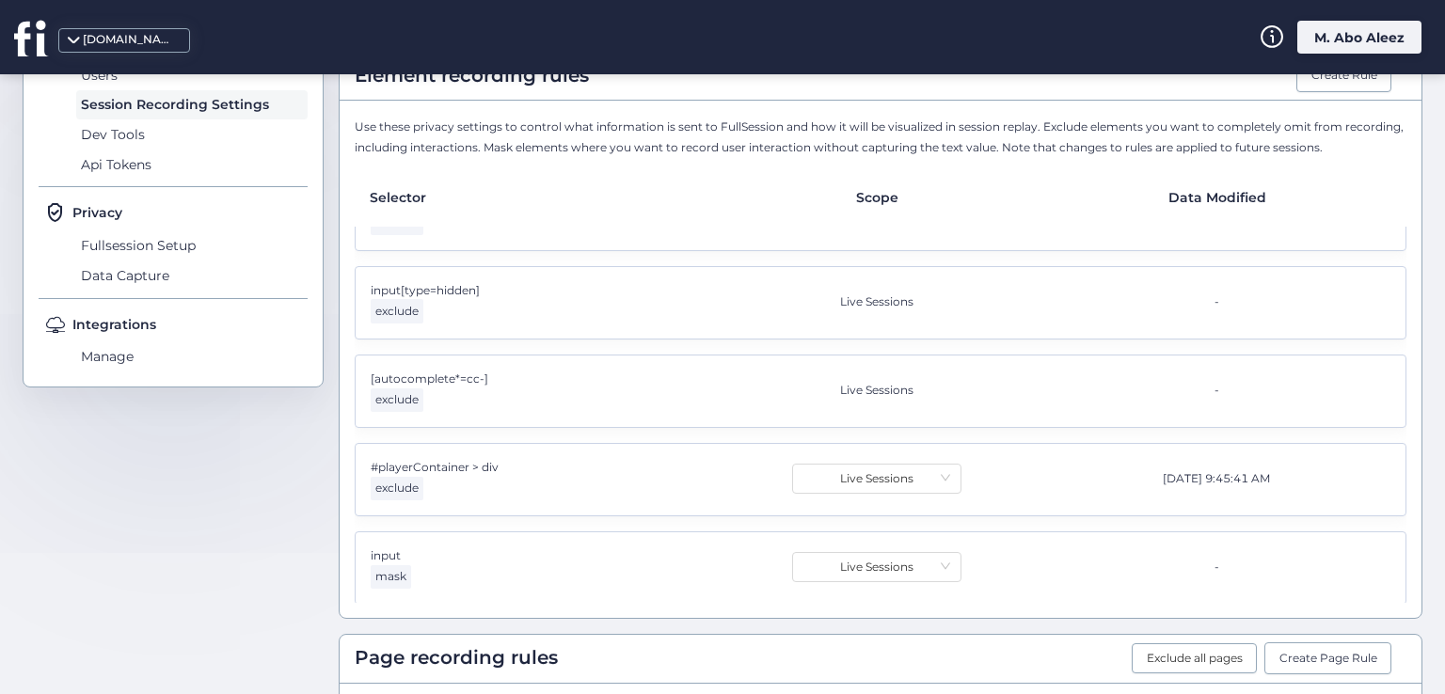
drag, startPoint x: 1413, startPoint y: 48, endPoint x: 1385, endPoint y: 49, distance: 28.2
click at [1407, 49] on div "M. Abo Aleez" at bounding box center [1359, 37] width 124 height 33
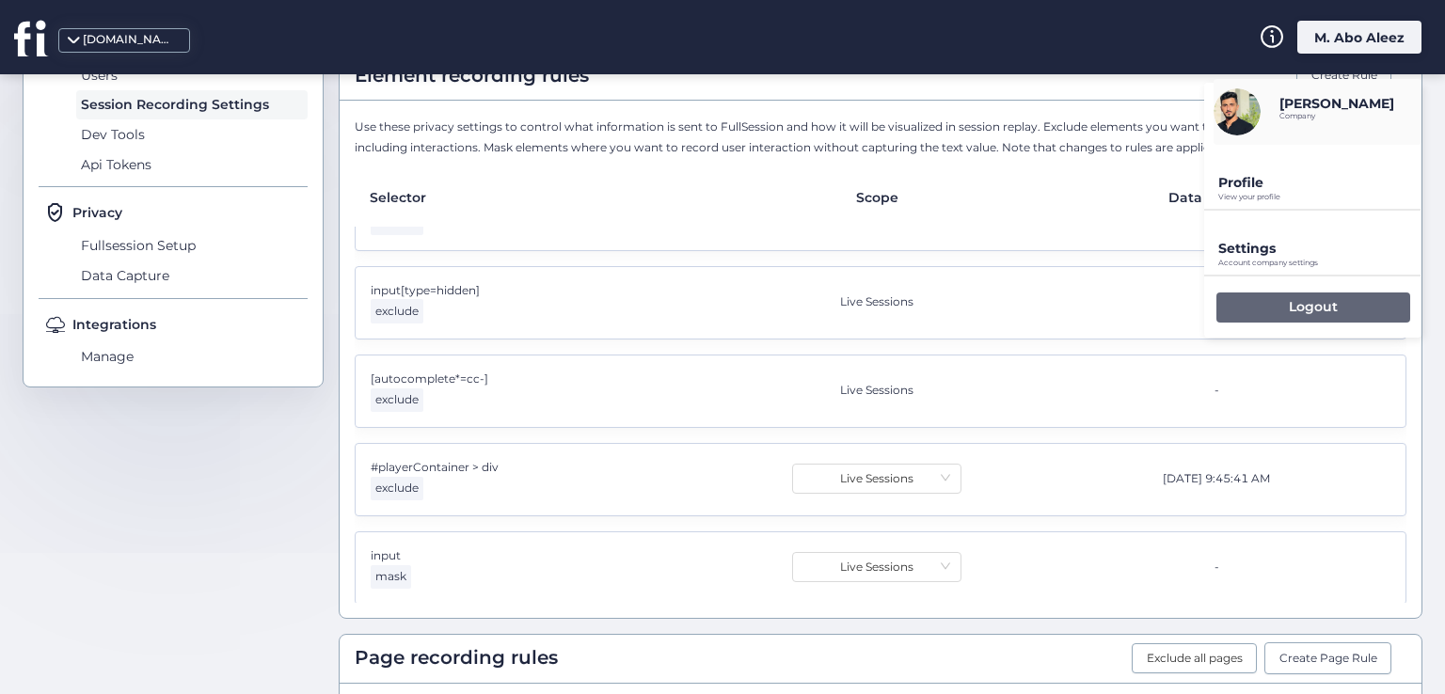
click at [1277, 313] on div "Logout" at bounding box center [1313, 308] width 194 height 30
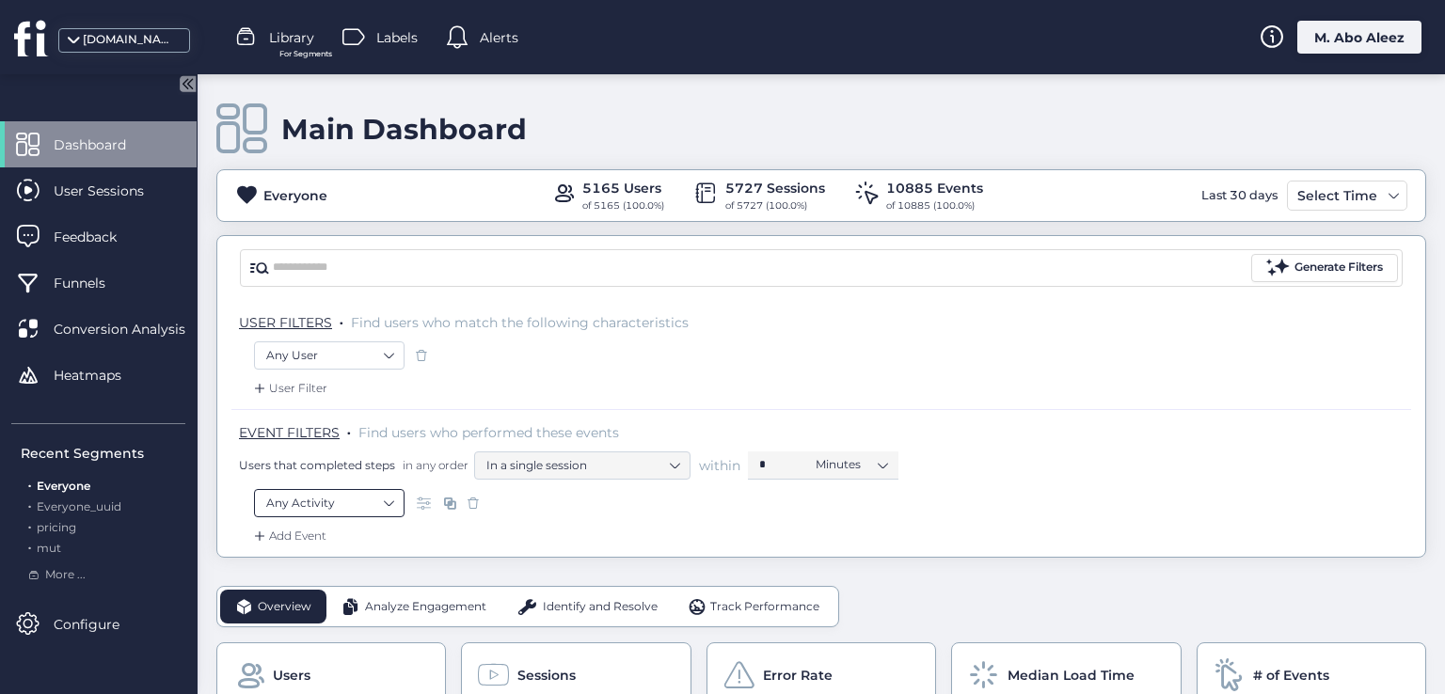
click at [360, 497] on nz-select-item "Any Activity" at bounding box center [329, 503] width 126 height 28
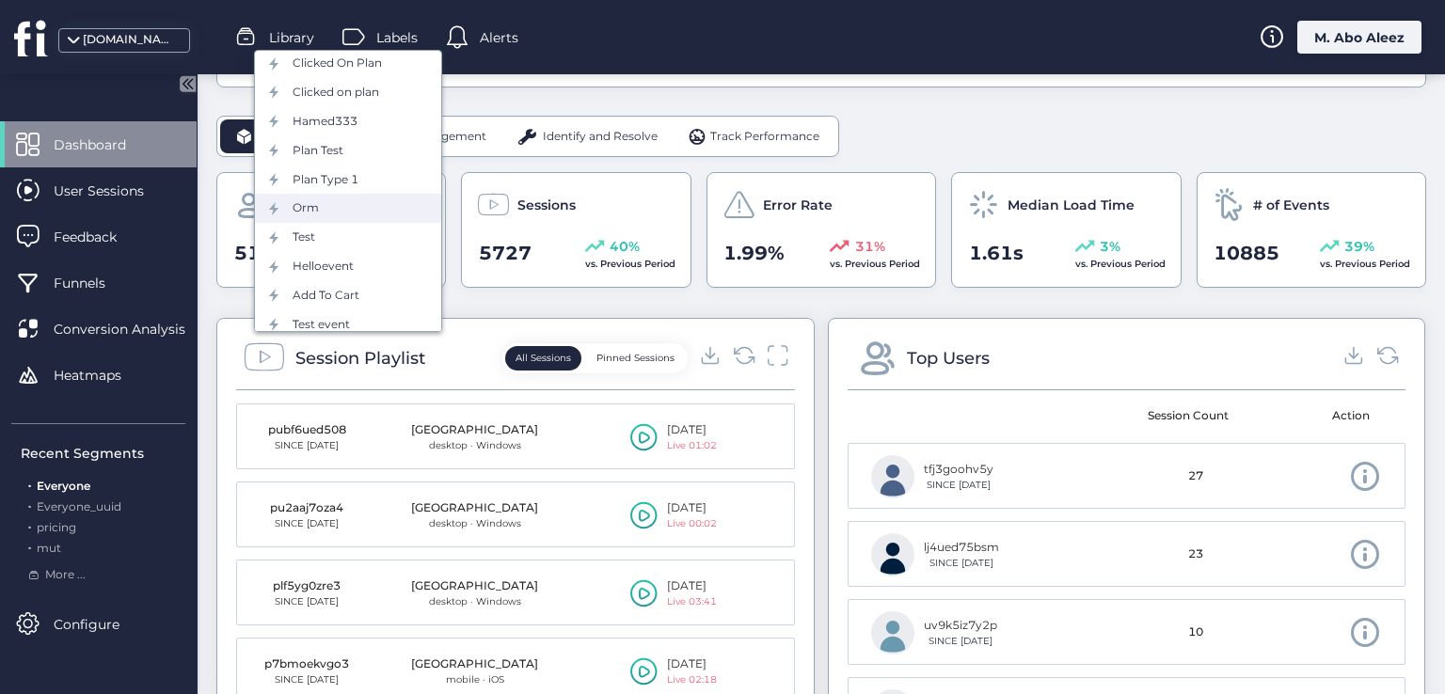
scroll to position [329, 0]
click at [326, 137] on div "Pricing" at bounding box center [348, 128] width 186 height 29
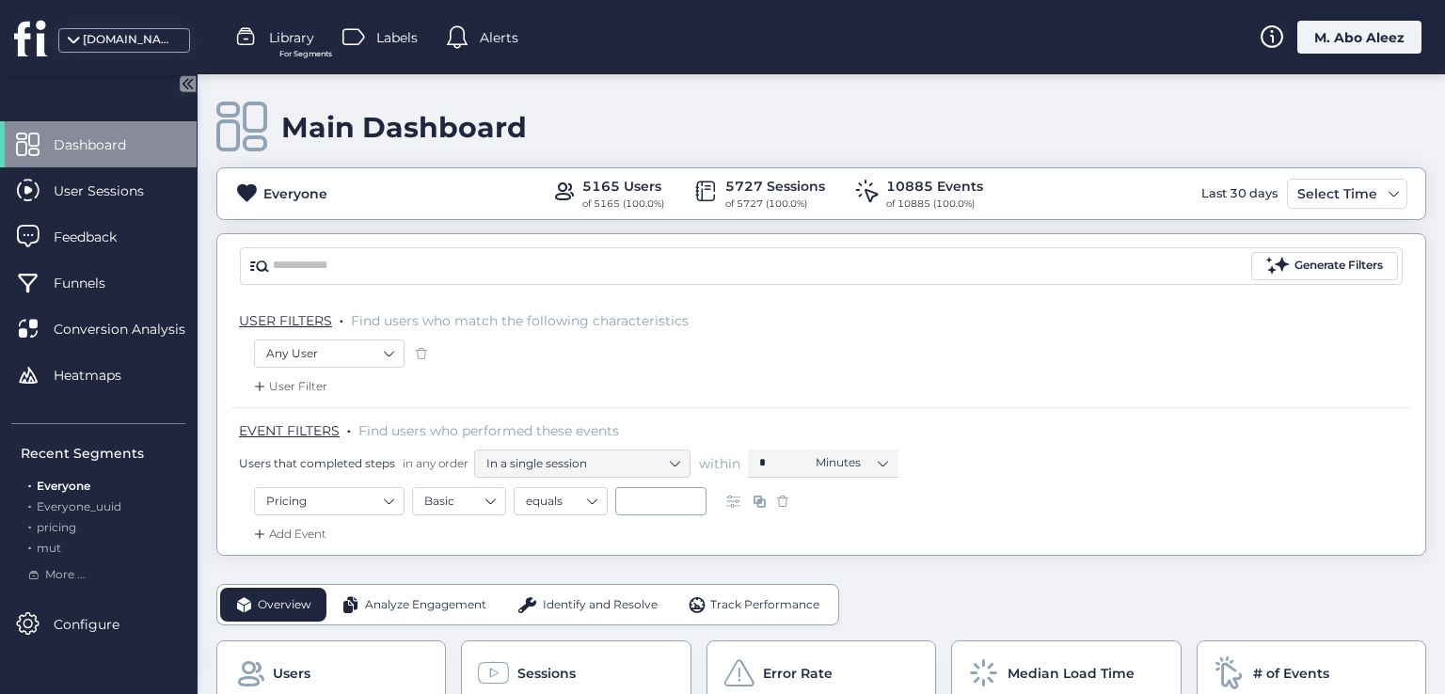
scroll to position [0, 0]
click at [499, 507] on nz-select-top-control "Basic" at bounding box center [459, 503] width 94 height 28
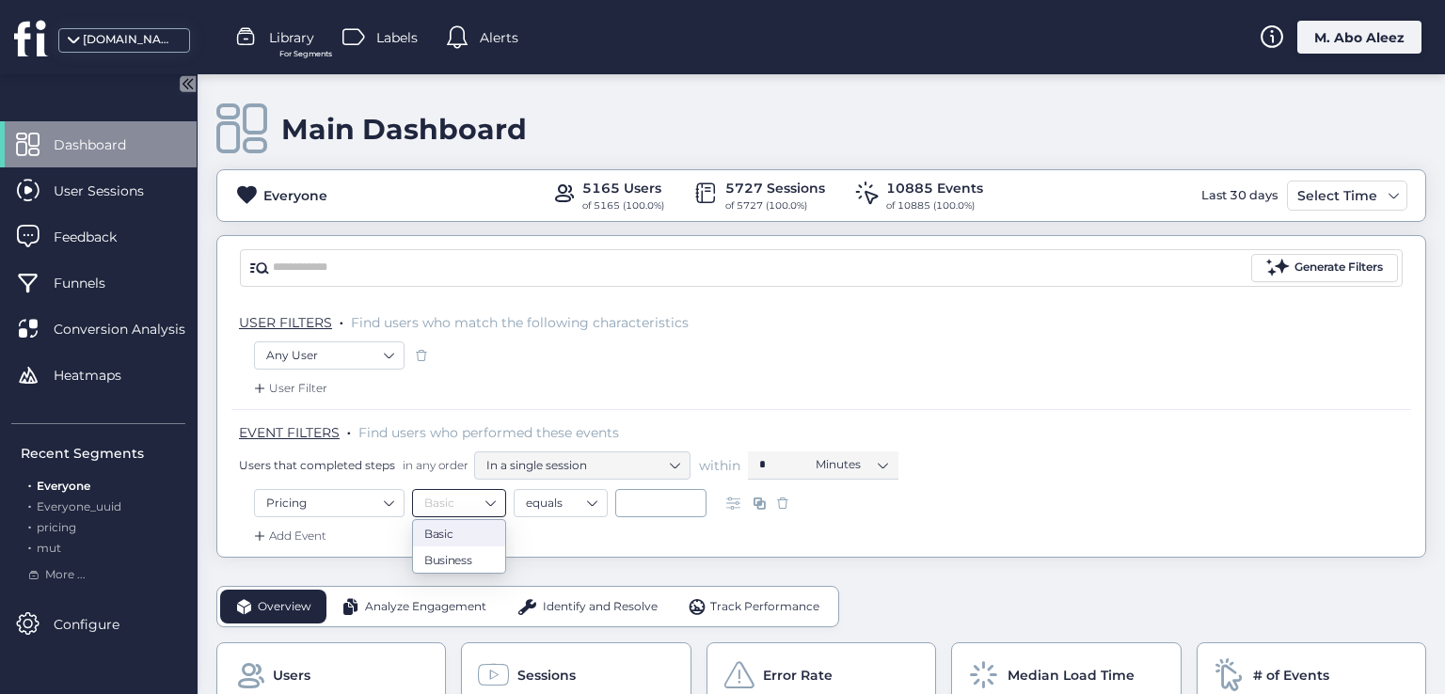
click at [499, 507] on nz-select-top-control "Basic" at bounding box center [459, 503] width 94 height 28
click at [570, 507] on nz-select-item "equals" at bounding box center [561, 503] width 70 height 28
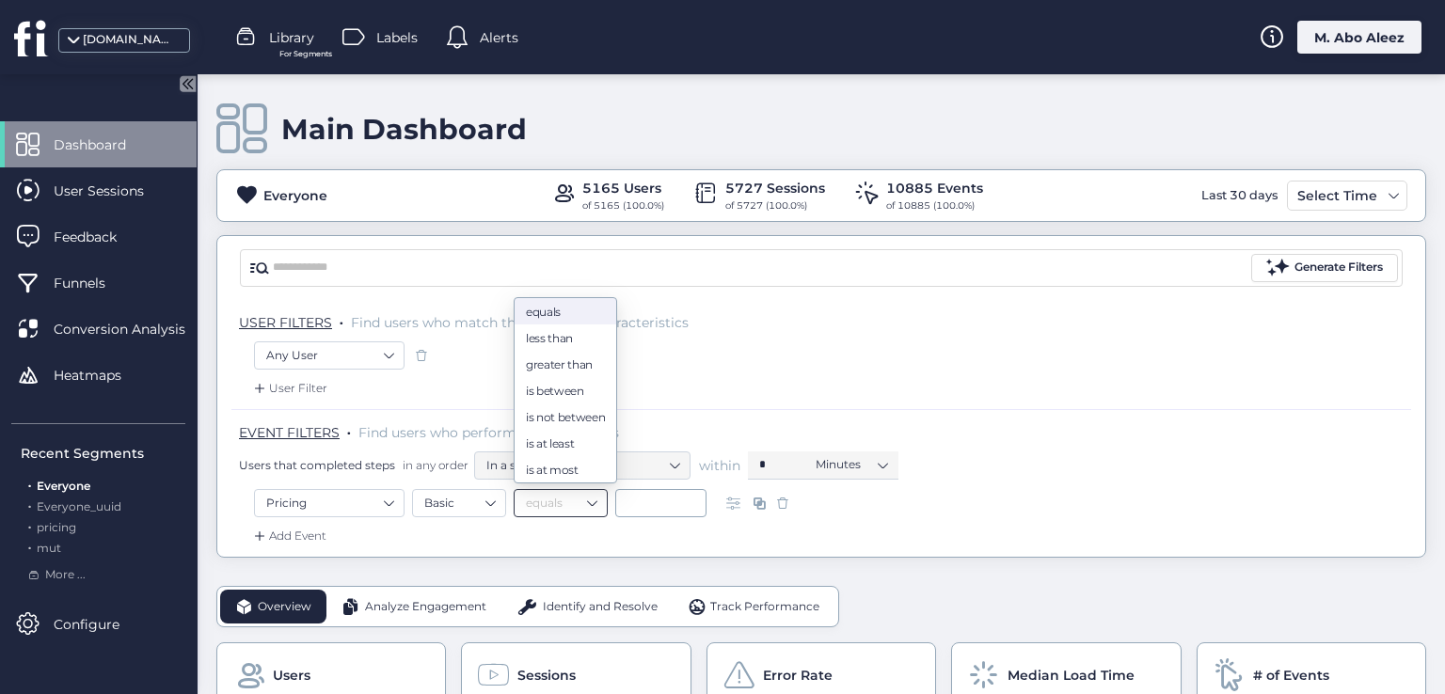
click at [527, 531] on div "Add Event" at bounding box center [820, 542] width 1179 height 30
